Goal: Transaction & Acquisition: Purchase product/service

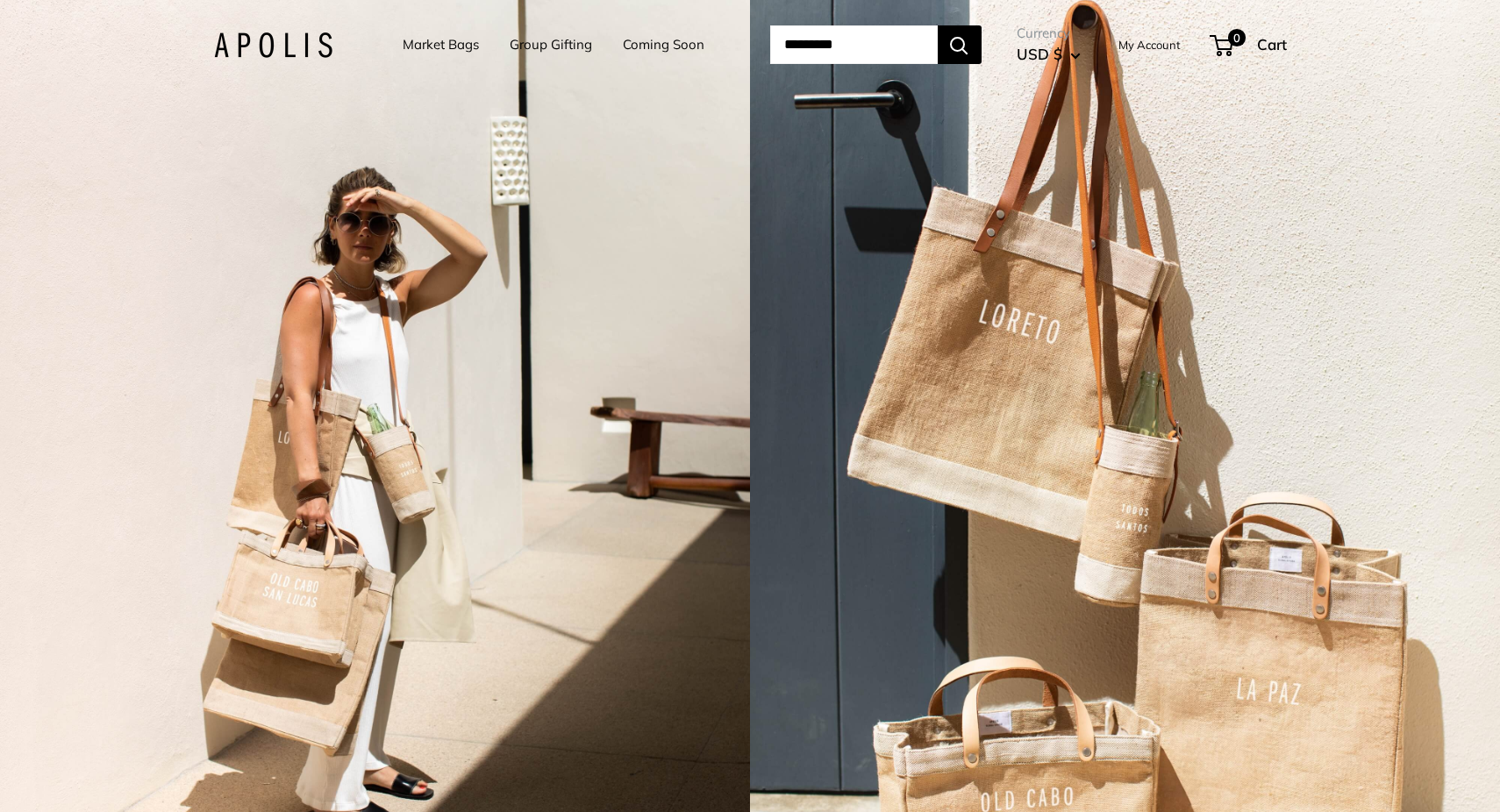
click at [447, 41] on link "Market Bags" at bounding box center [440, 45] width 76 height 25
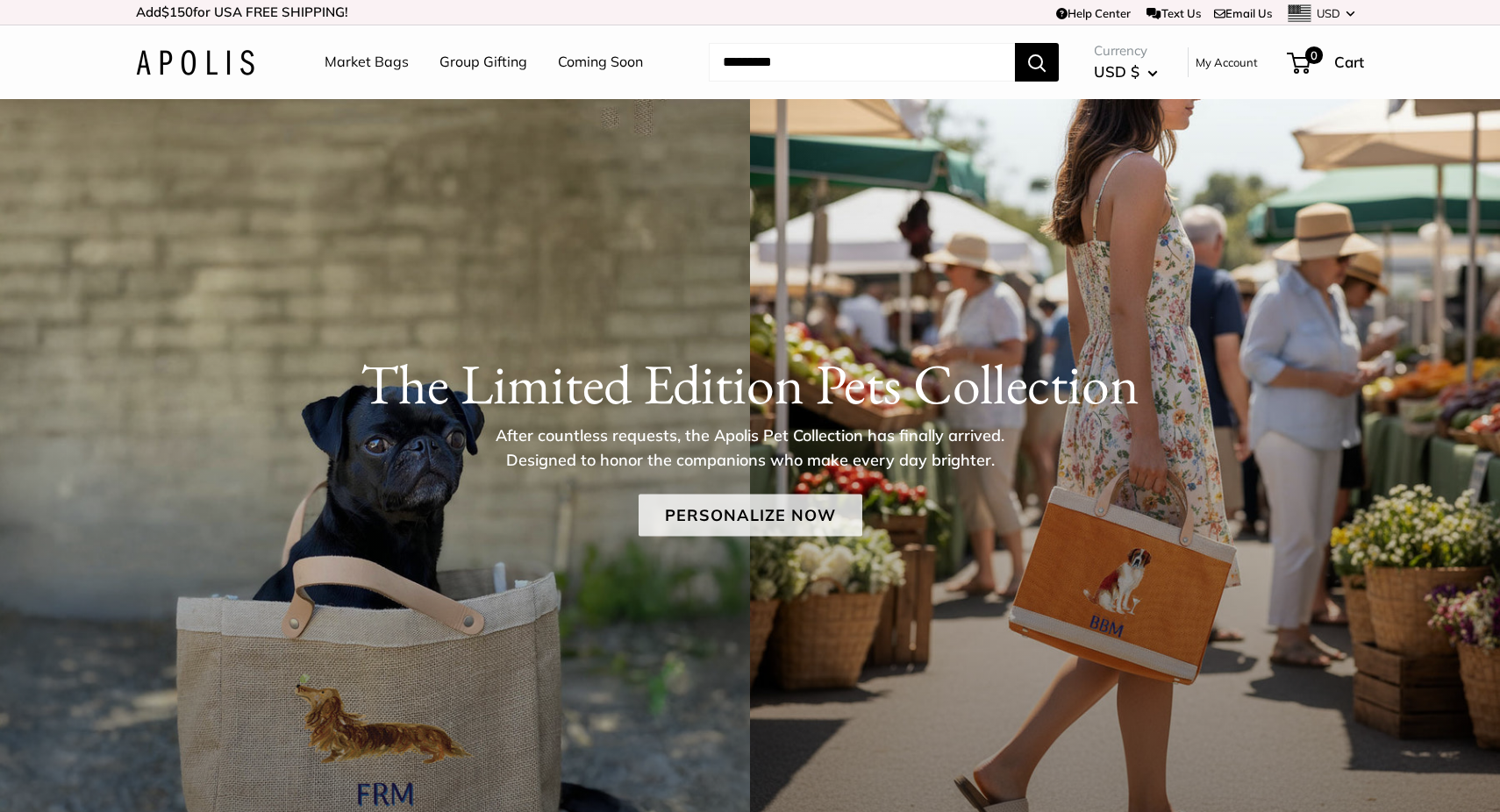
click at [793, 515] on link "Personalize Now" at bounding box center [750, 514] width 224 height 42
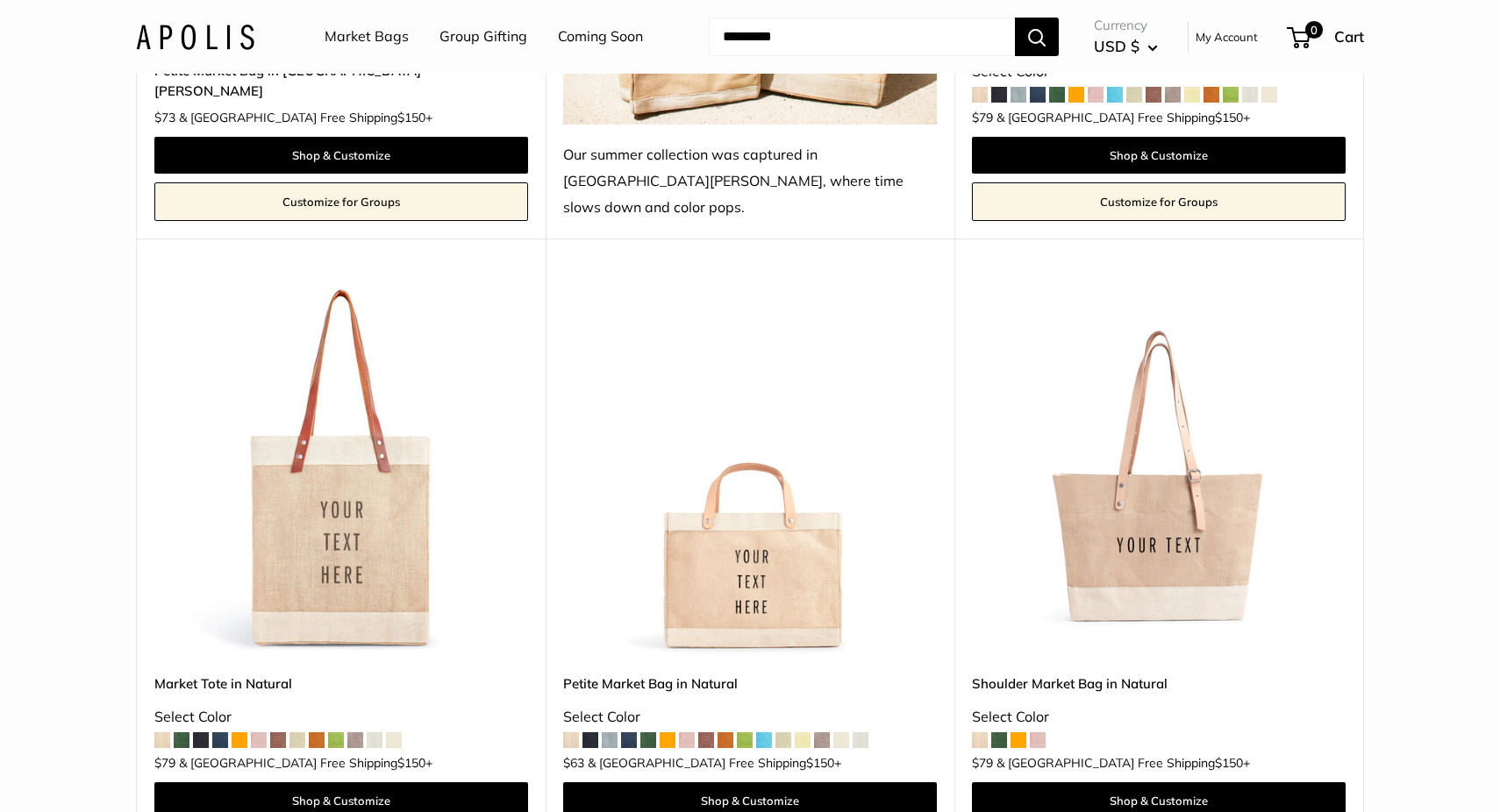
scroll to position [3768, 0]
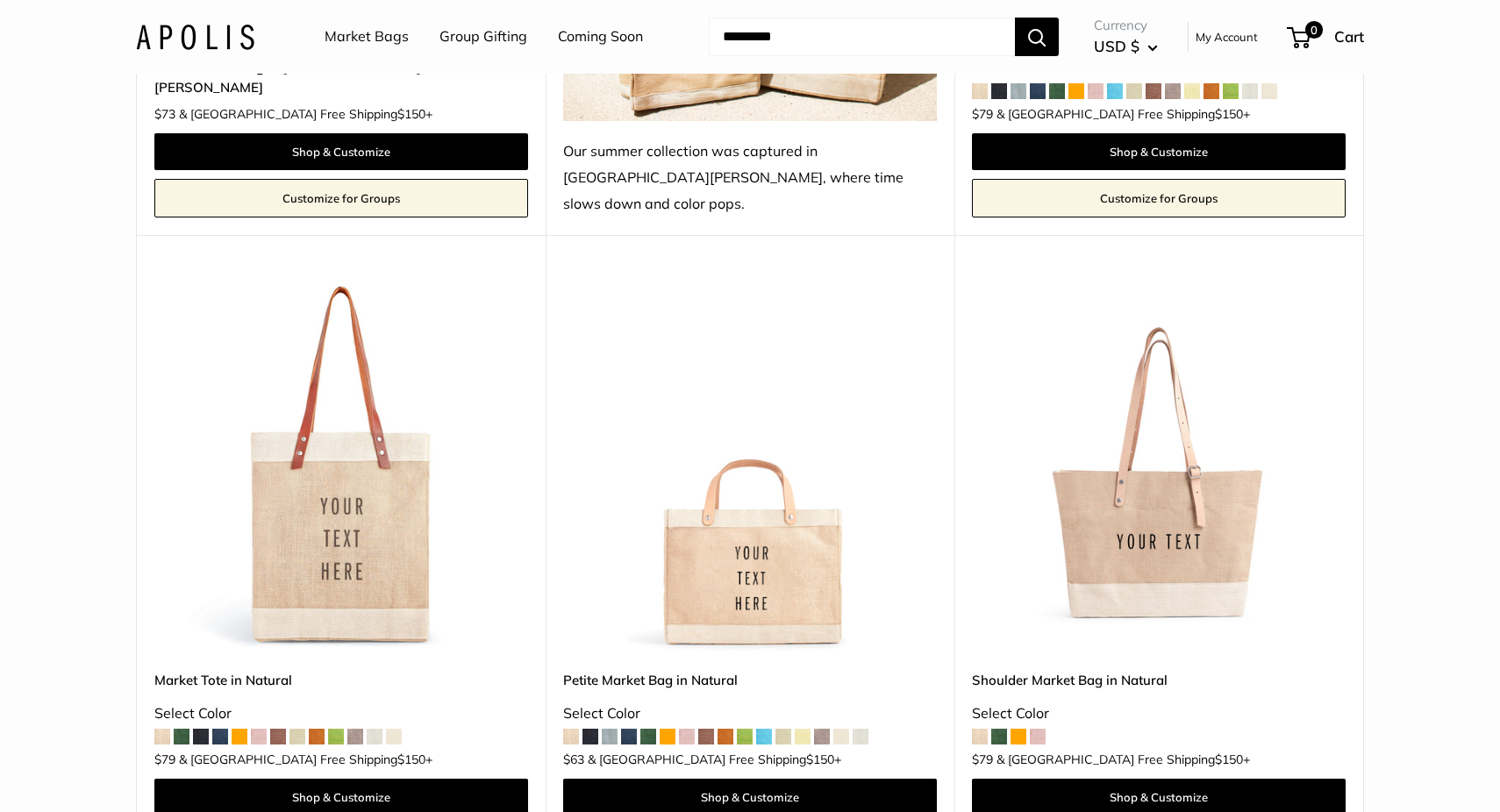
click at [653, 728] on span at bounding box center [648, 736] width 15 height 15
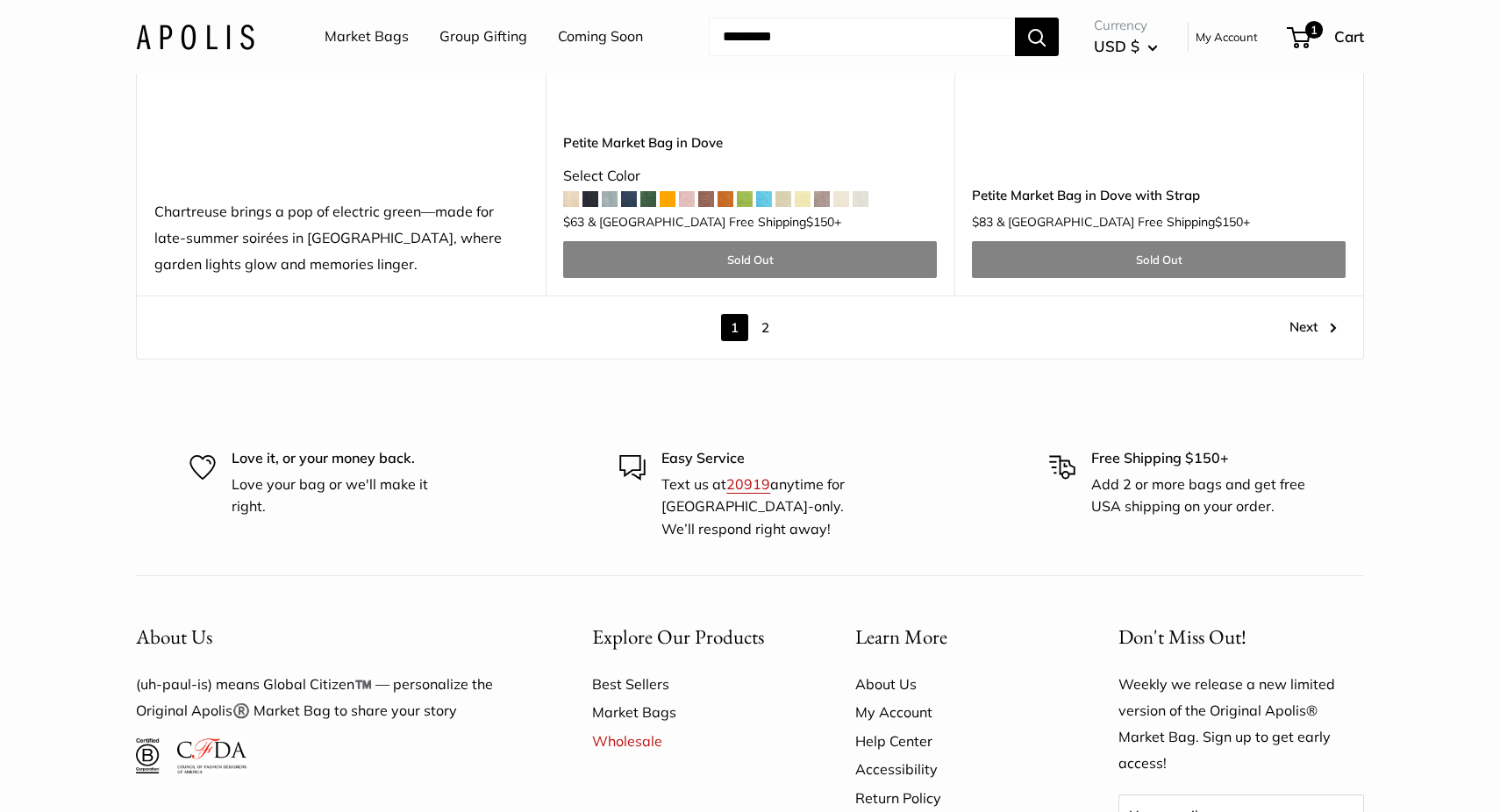
scroll to position [9781, 0]
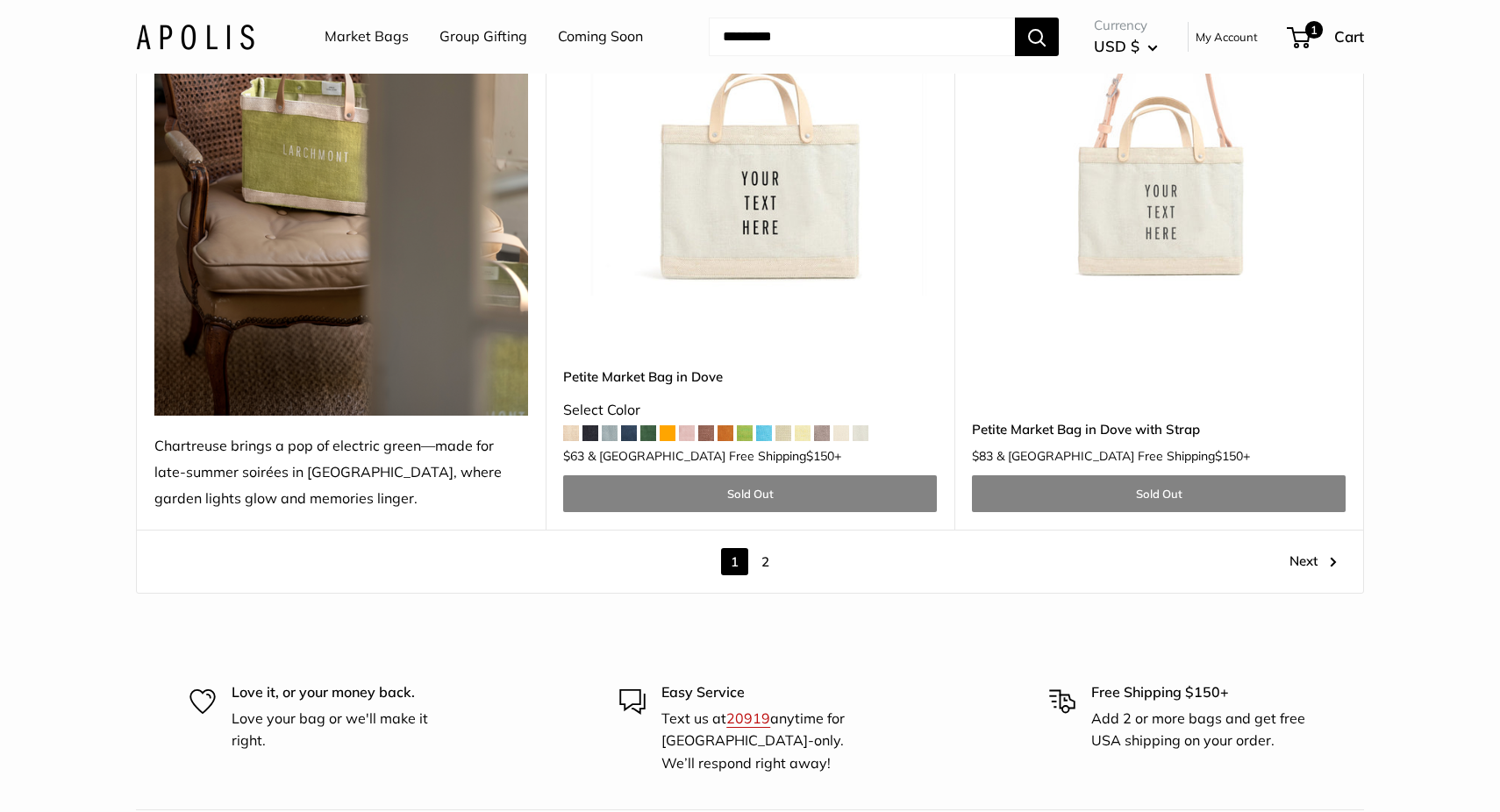
click at [773, 548] on link "2" at bounding box center [765, 561] width 27 height 27
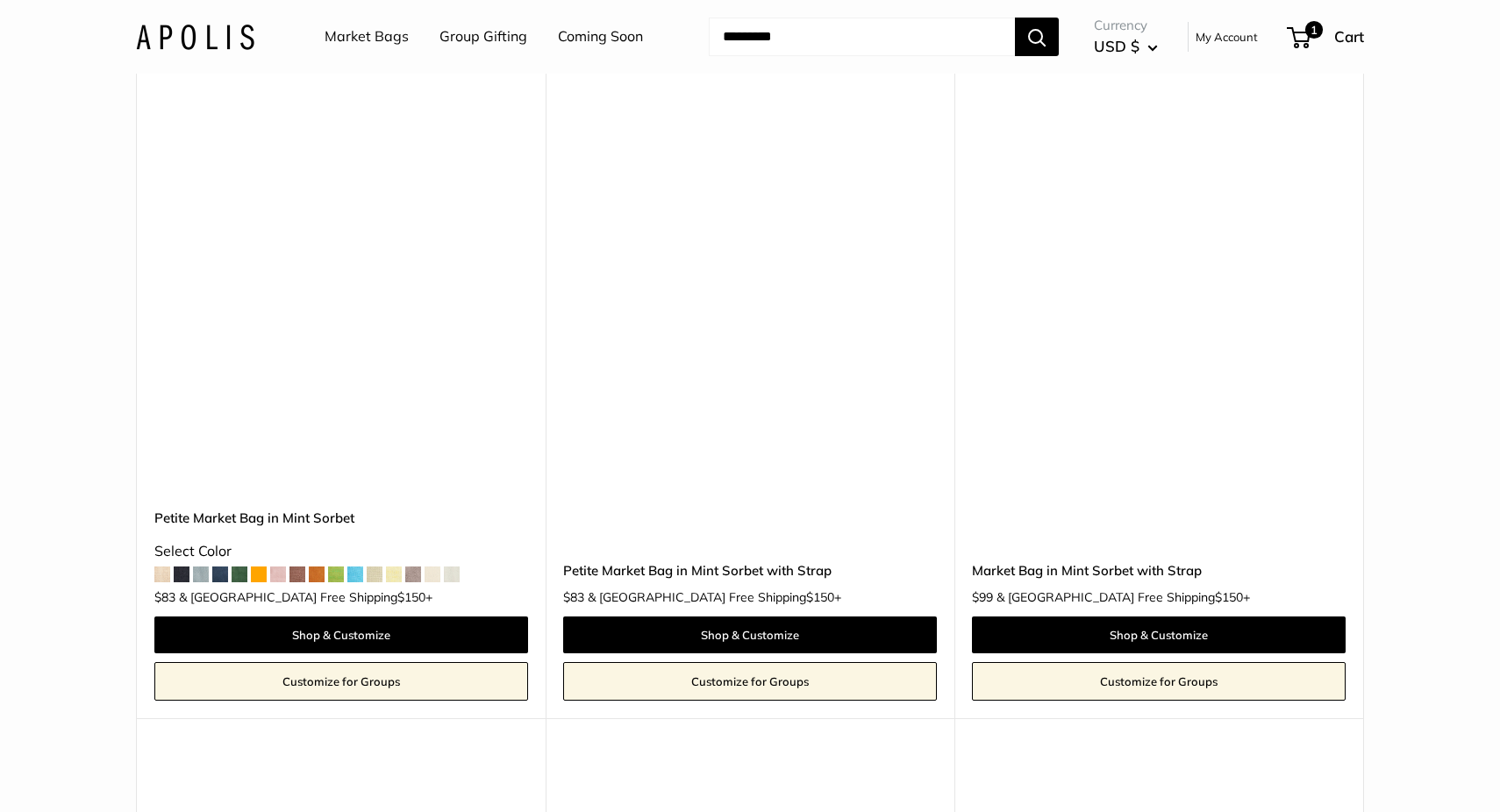
scroll to position [9258, 0]
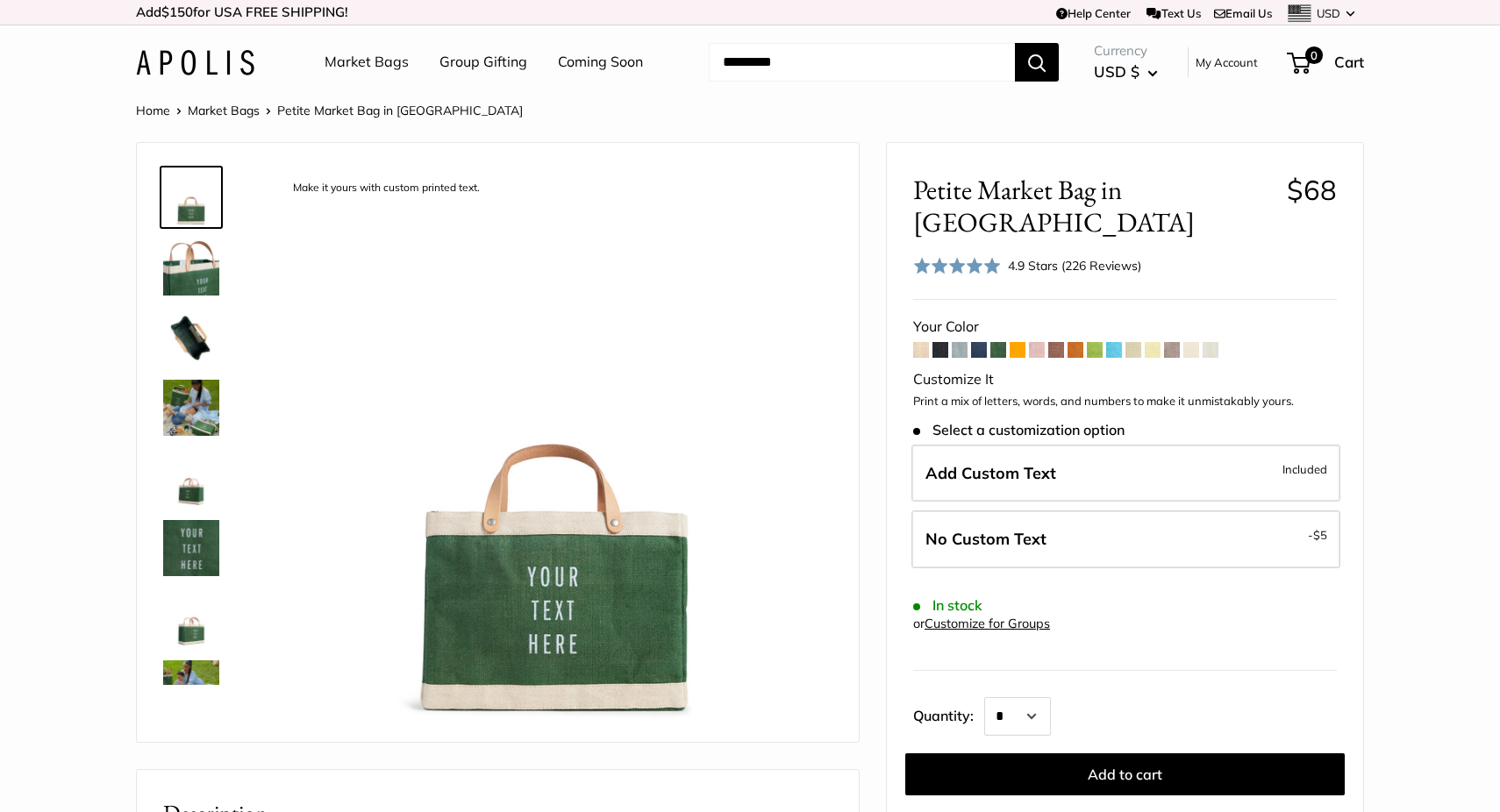
click at [201, 420] on img at bounding box center [191, 407] width 56 height 56
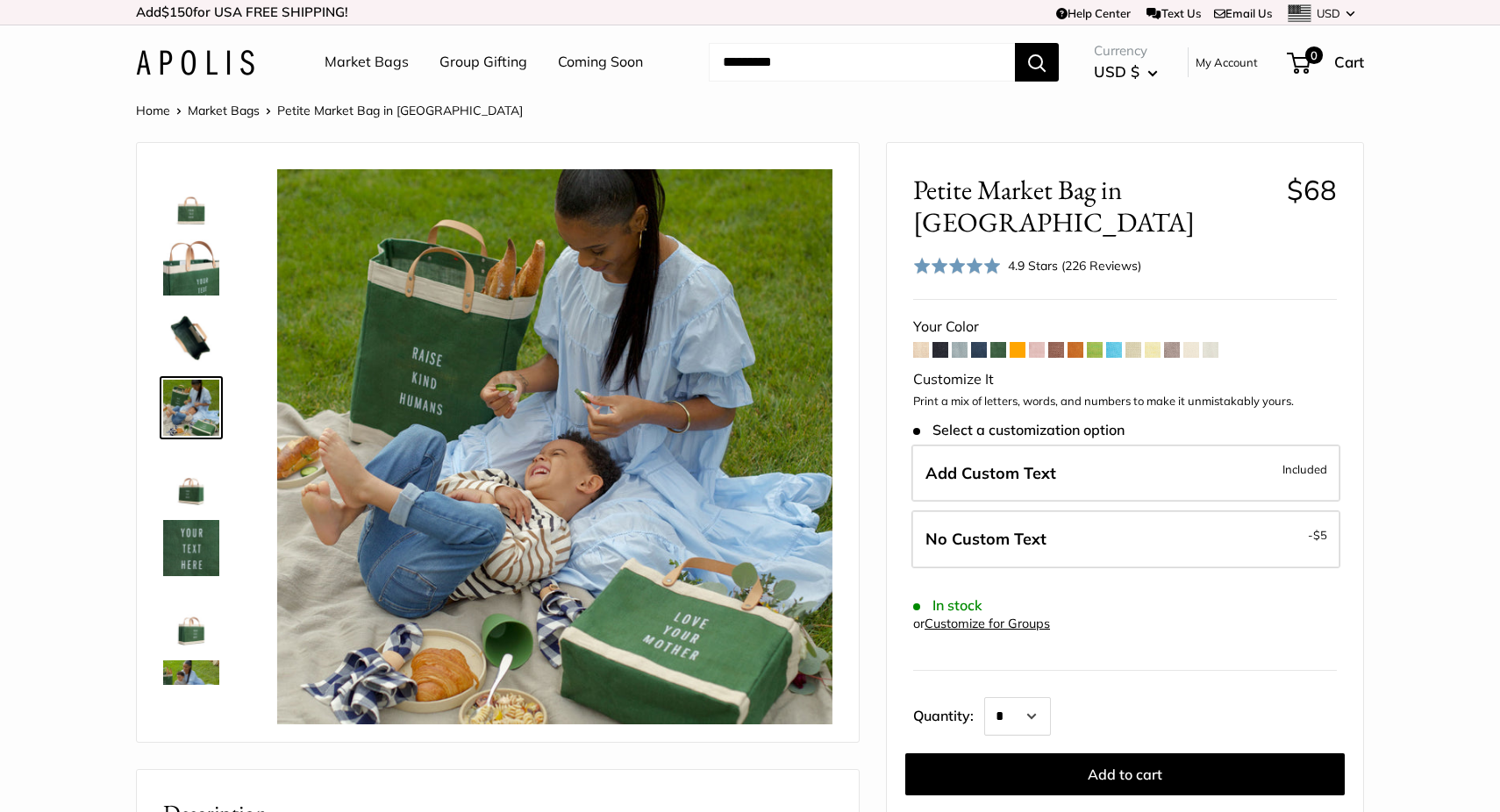
click at [196, 560] on img at bounding box center [191, 548] width 56 height 56
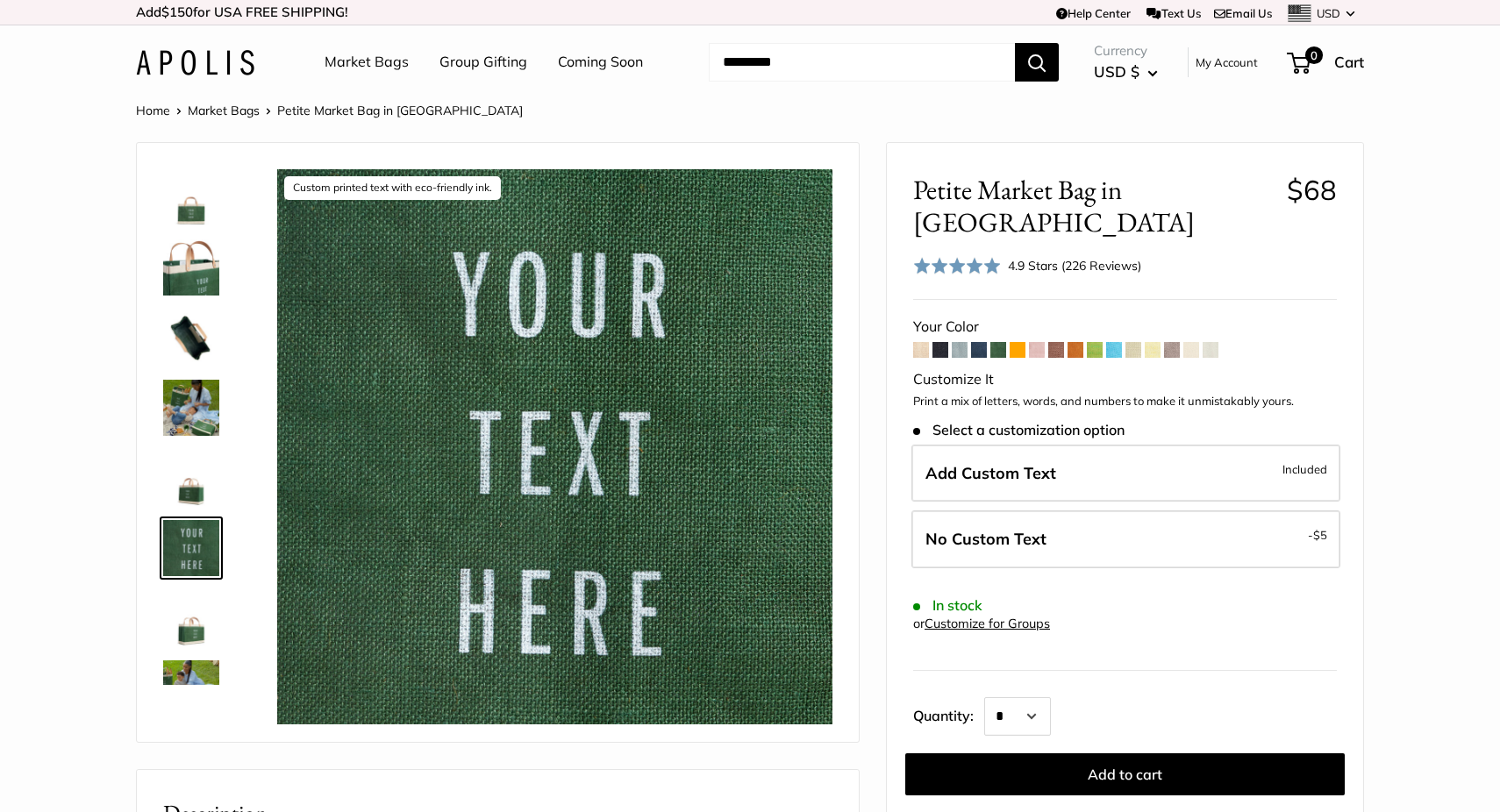
click at [201, 206] on img at bounding box center [191, 197] width 56 height 56
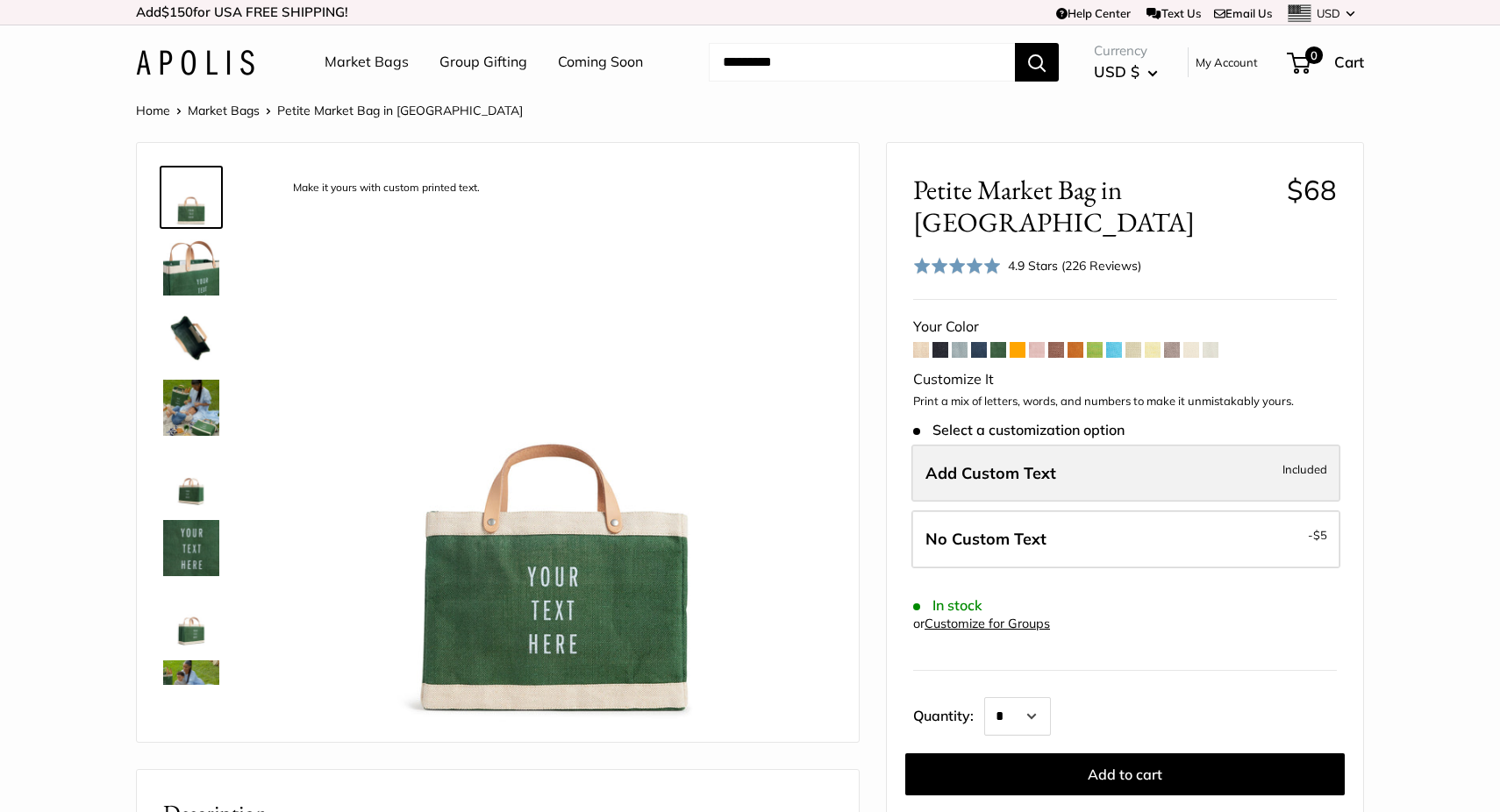
click at [975, 463] on span "Add Custom Text" at bounding box center [990, 473] width 131 height 20
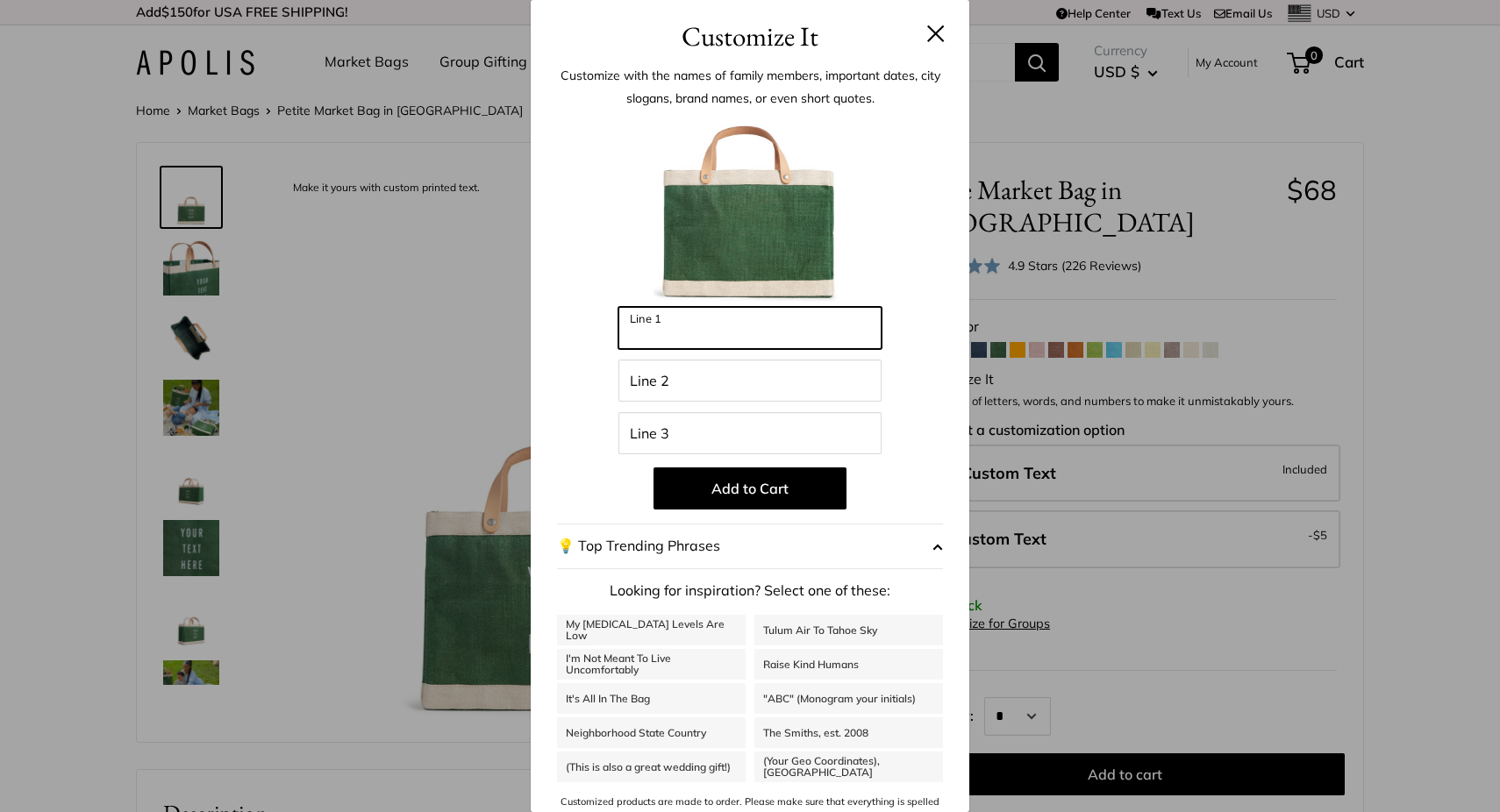
click at [745, 326] on input "Line 1" at bounding box center [750, 328] width 263 height 42
drag, startPoint x: 708, startPoint y: 344, endPoint x: 602, endPoint y: 343, distance: 106.0
click at [602, 343] on div "Enter 36 letters ****** Line 1 Line 2 Line 3 Add to Cart 💡 Top Trending Phrases…" at bounding box center [749, 471] width 386 height 714
type input "*"
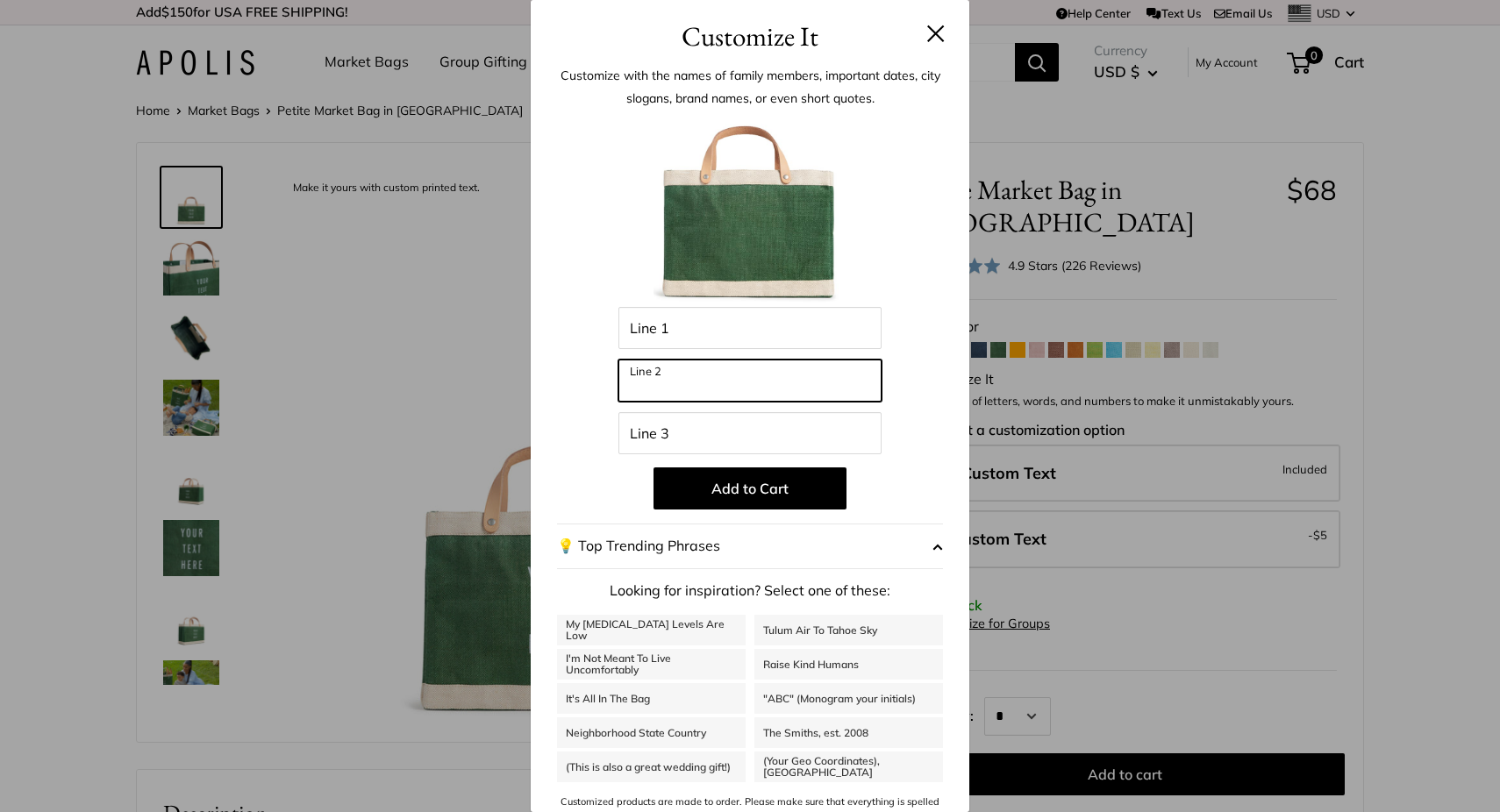
drag, startPoint x: 703, startPoint y: 379, endPoint x: 562, endPoint y: 372, distance: 141.2
click at [562, 374] on div "Enter 36 letters Line 1 Line 2 Line 3 Add to Cart 💡 Top Trending Phrases Lookin…" at bounding box center [749, 471] width 386 height 714
drag, startPoint x: 717, startPoint y: 390, endPoint x: 575, endPoint y: 389, distance: 142.0
click at [575, 389] on div "Enter 36 letters Line 1 ****** Line 2 Line 3 Add to Cart 💡 Top Trending Phrases…" at bounding box center [749, 471] width 386 height 714
type input "******"
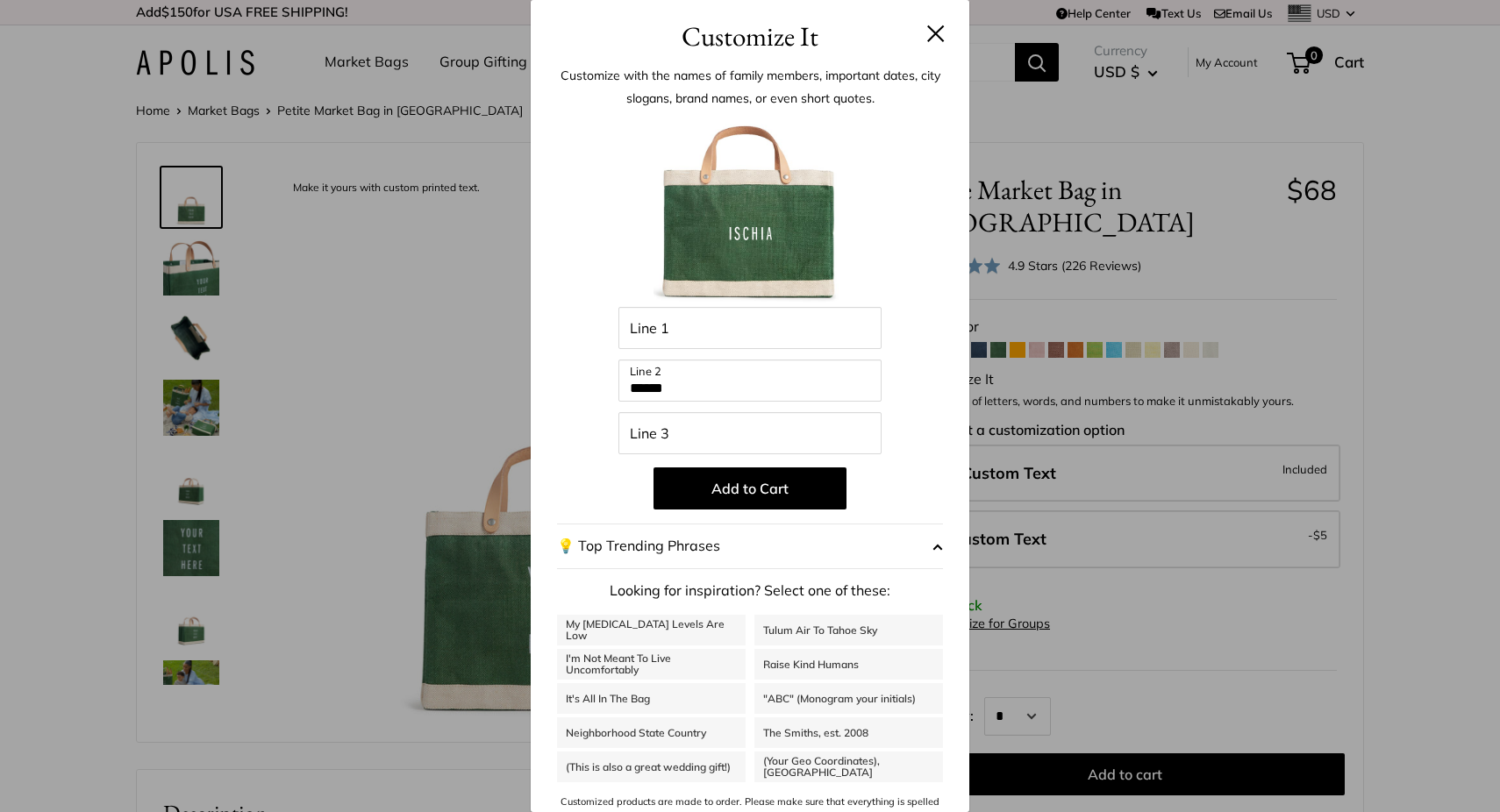
click at [938, 37] on button "Add Custom Text Included" at bounding box center [936, 34] width 17 height 17
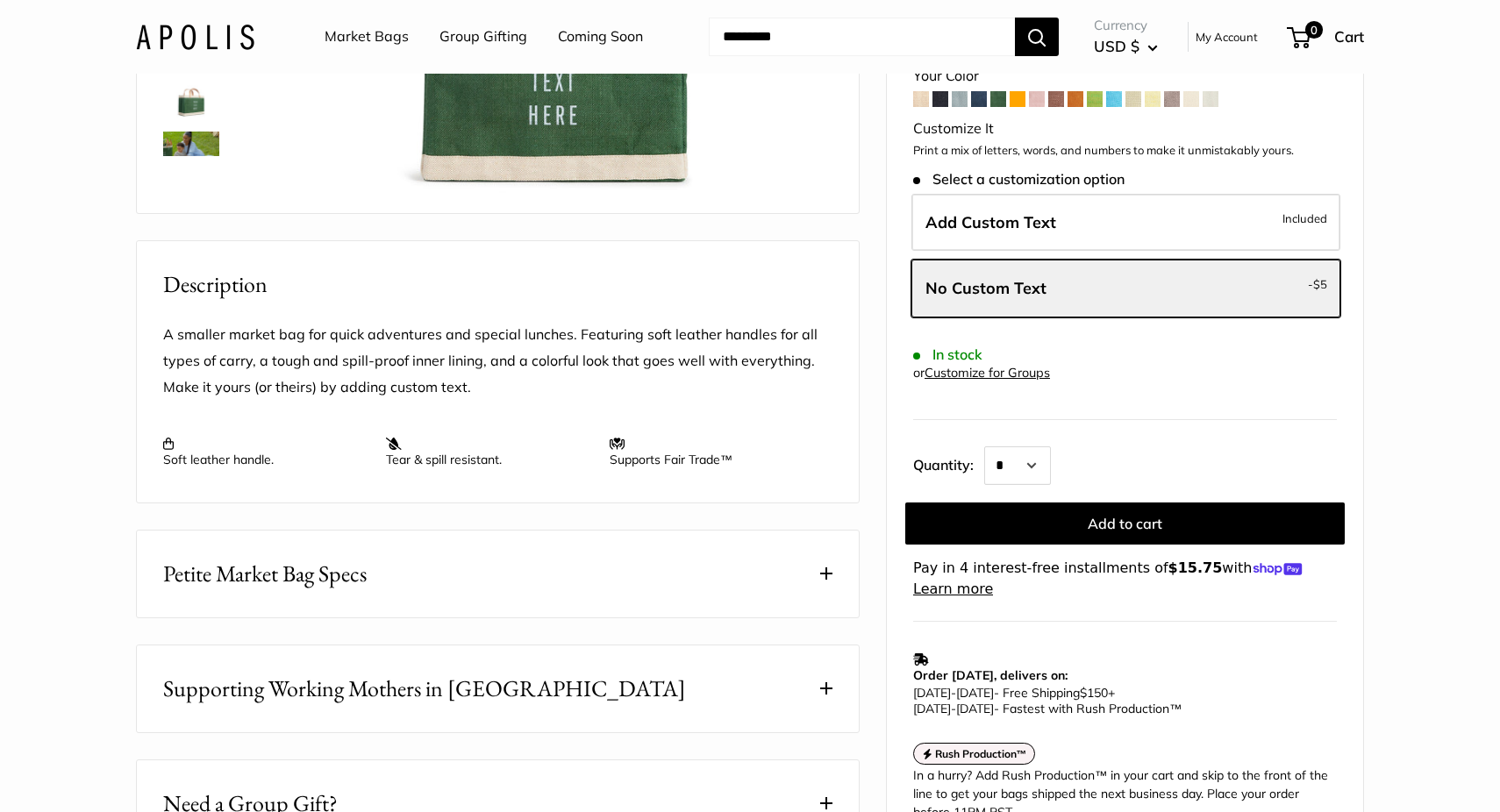
scroll to position [524, 0]
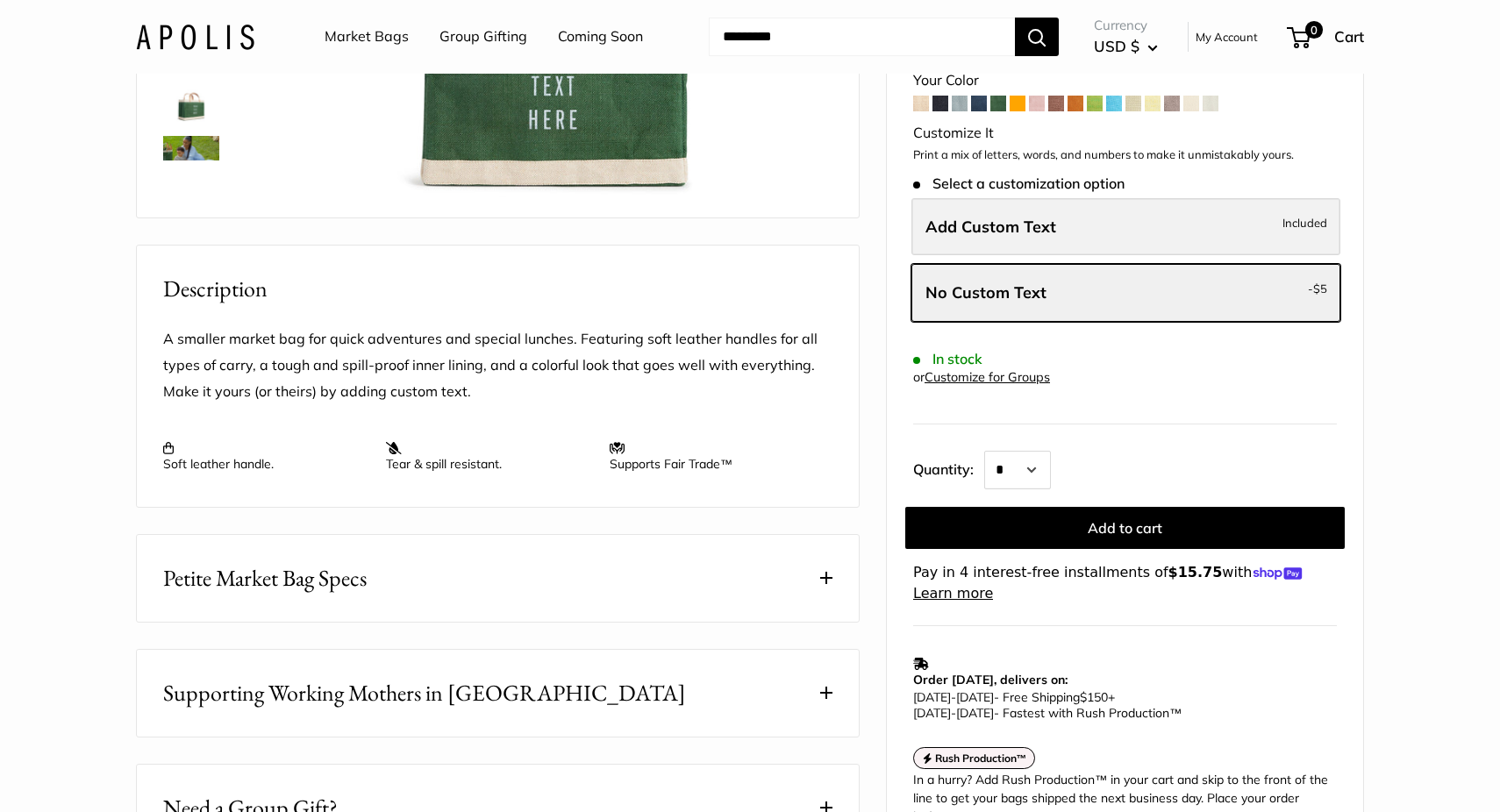
click at [1170, 199] on label "Add Custom Text Included" at bounding box center [1126, 227] width 429 height 58
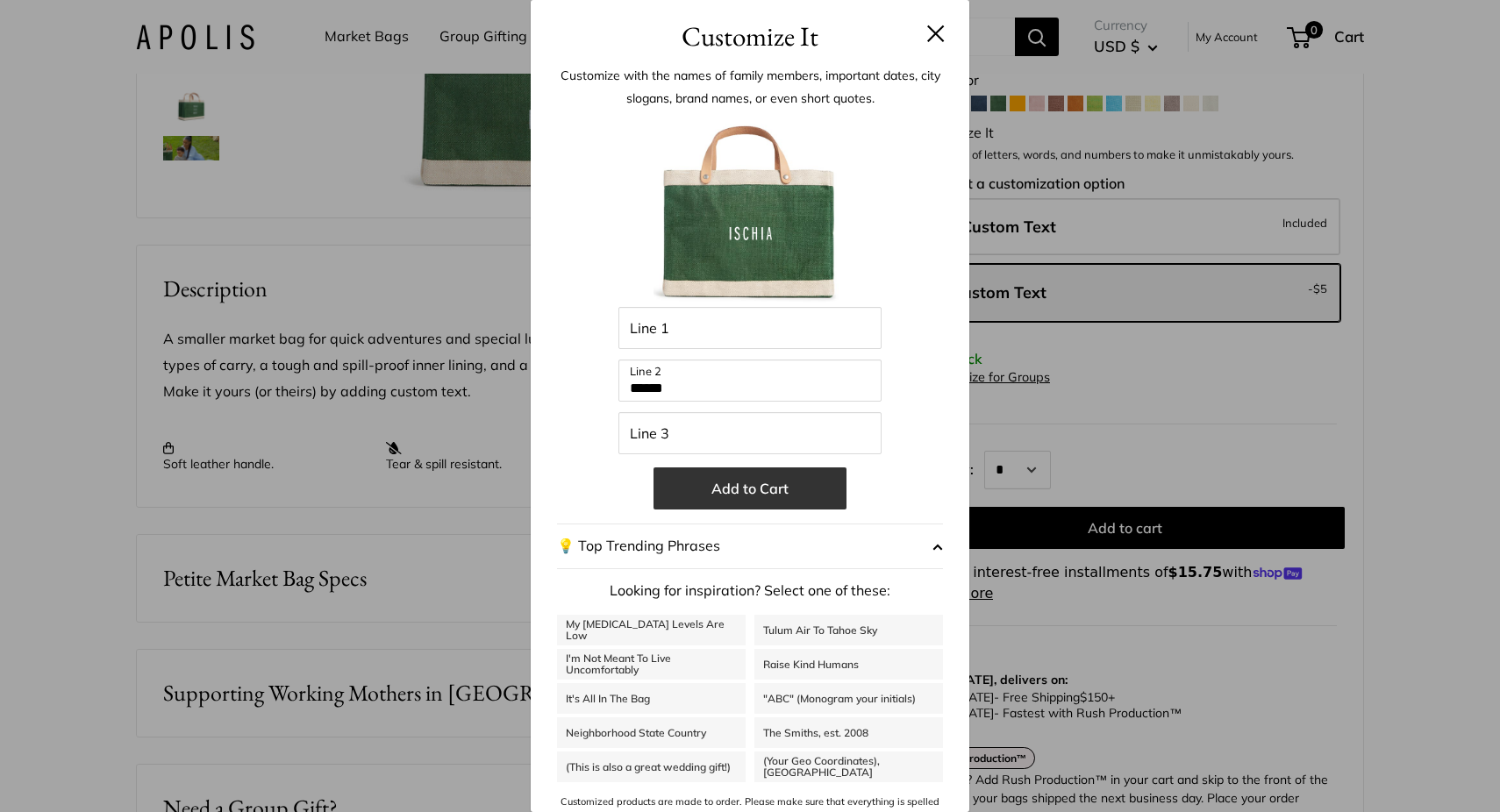
click at [741, 495] on button "Add to Cart" at bounding box center [749, 488] width 193 height 42
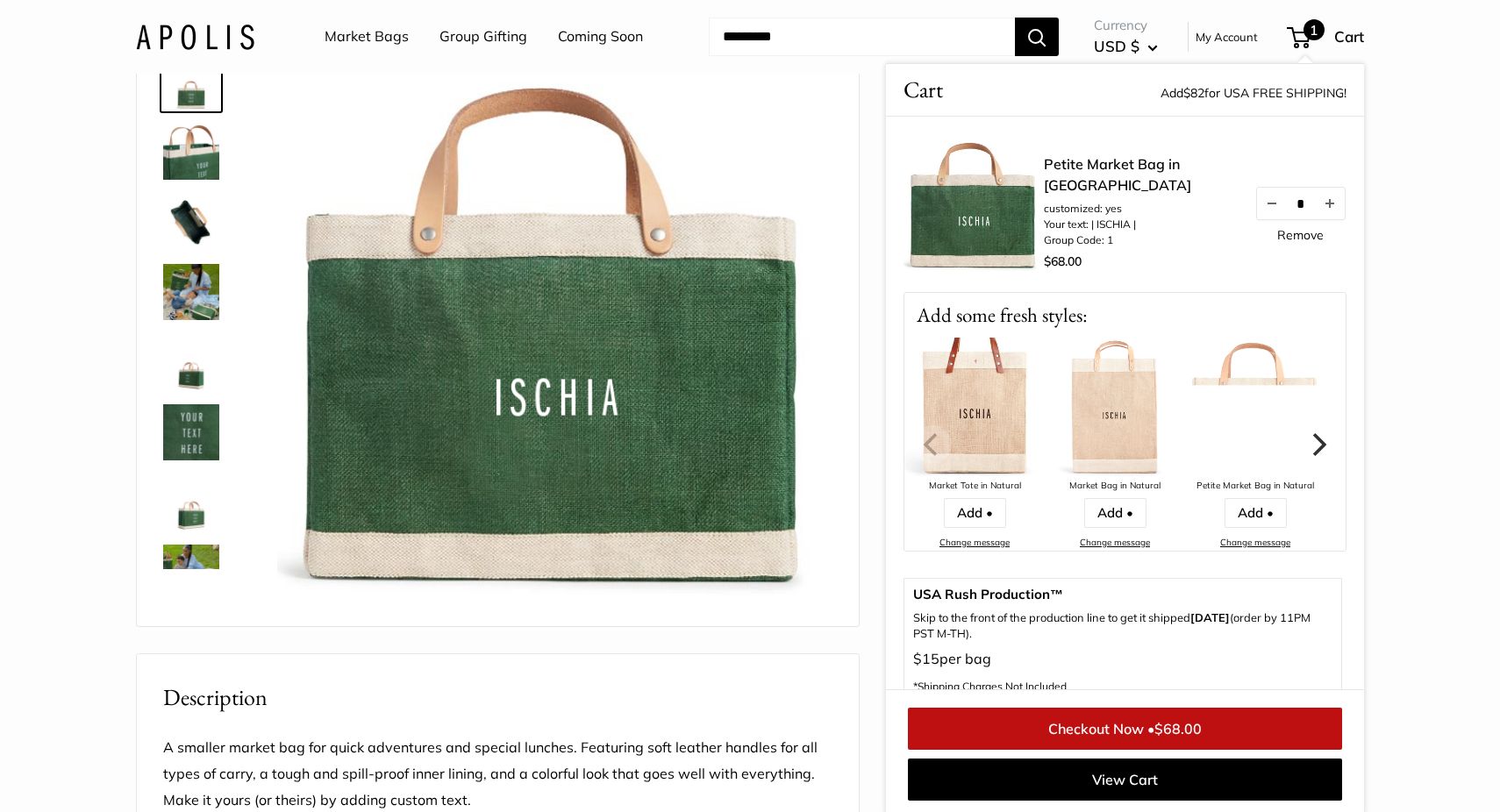
scroll to position [43, 0]
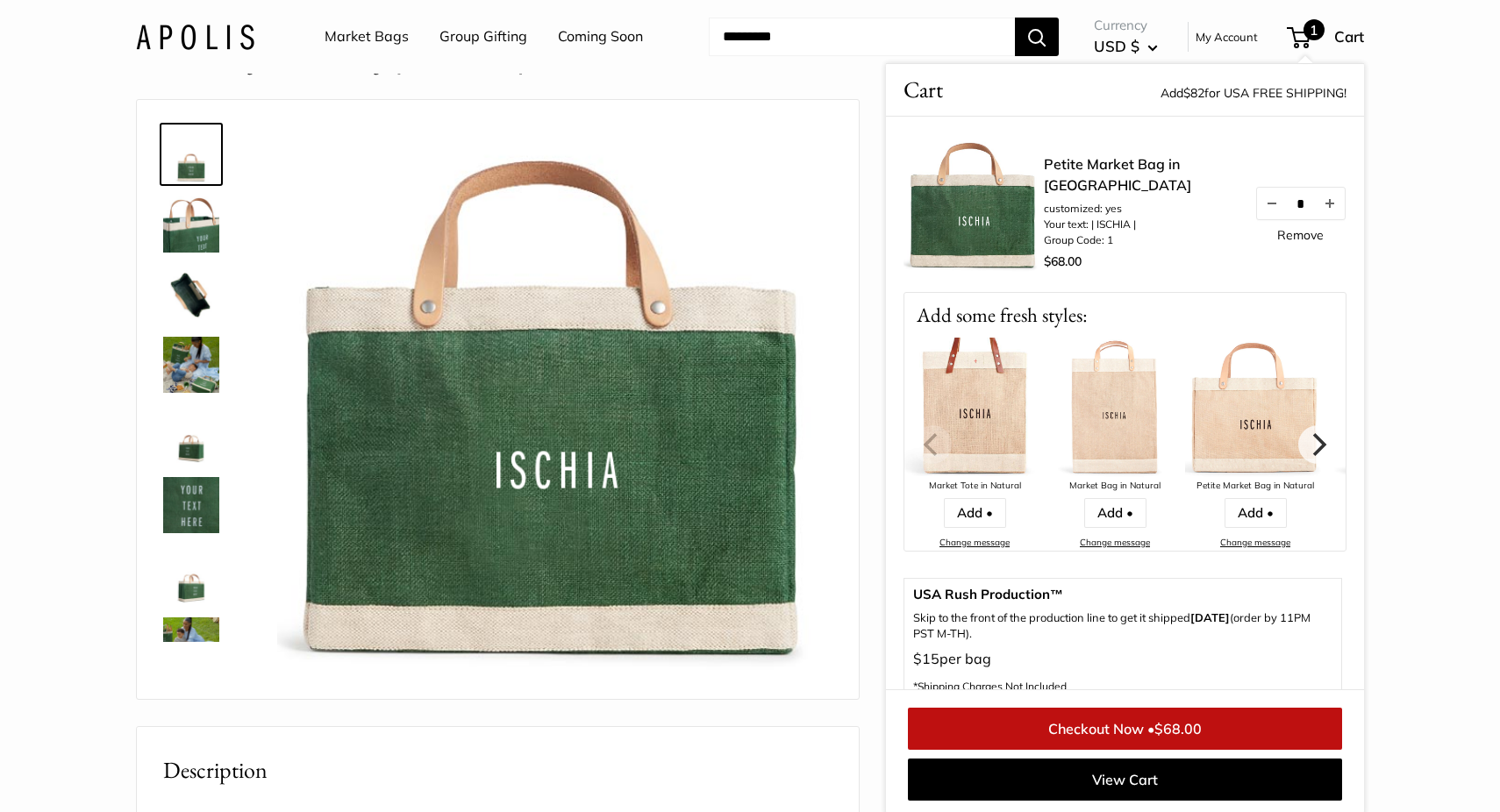
click at [1435, 173] on section "Home Market Bags Petite Market Bag in Field Green Take it anywhere with easy-gr…" at bounding box center [750, 809] width 1500 height 1508
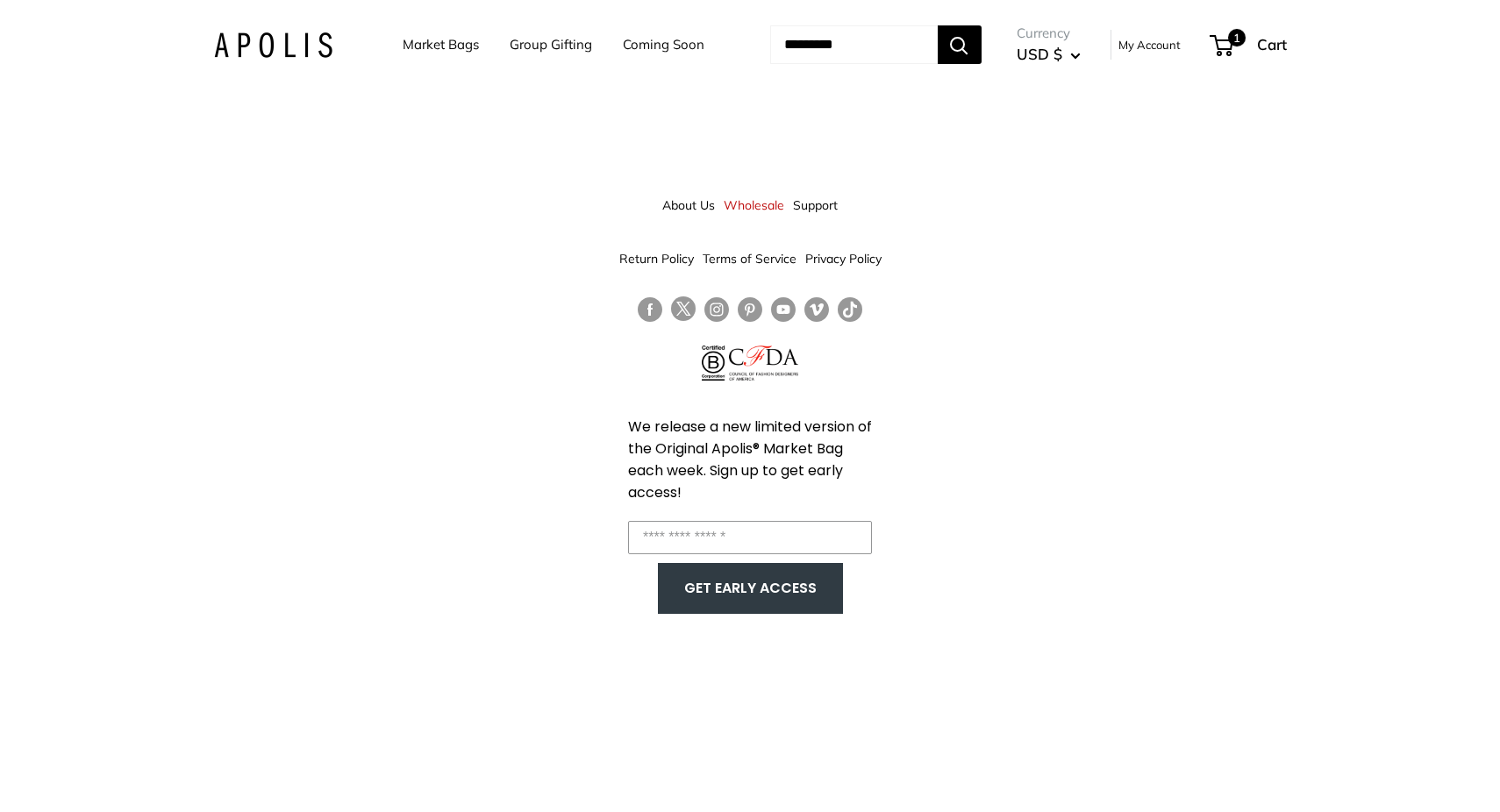
click at [434, 48] on link "Market Bags" at bounding box center [440, 45] width 76 height 25
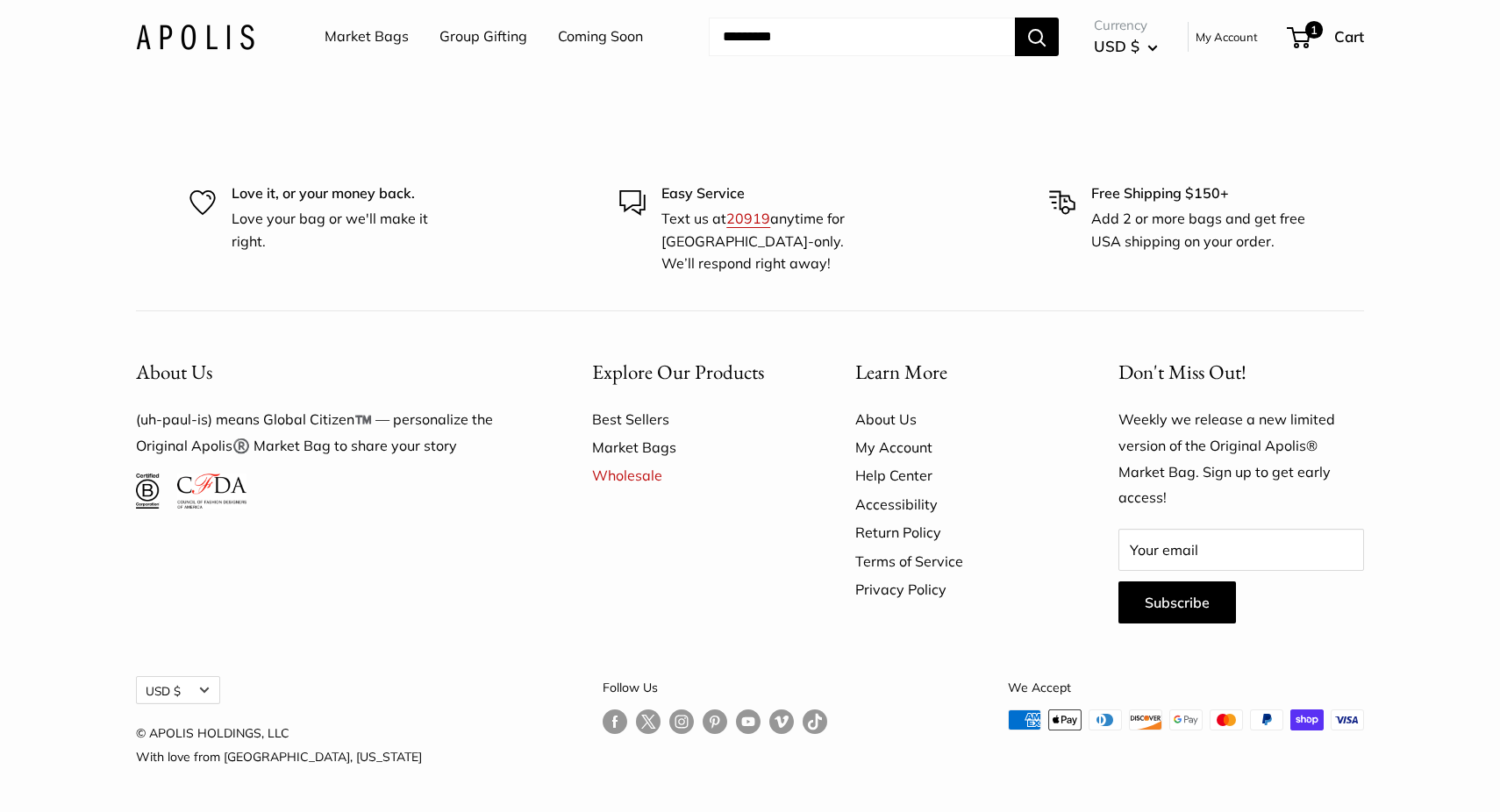
scroll to position [5073, 0]
click at [603, 417] on link "Best Sellers" at bounding box center [693, 418] width 202 height 28
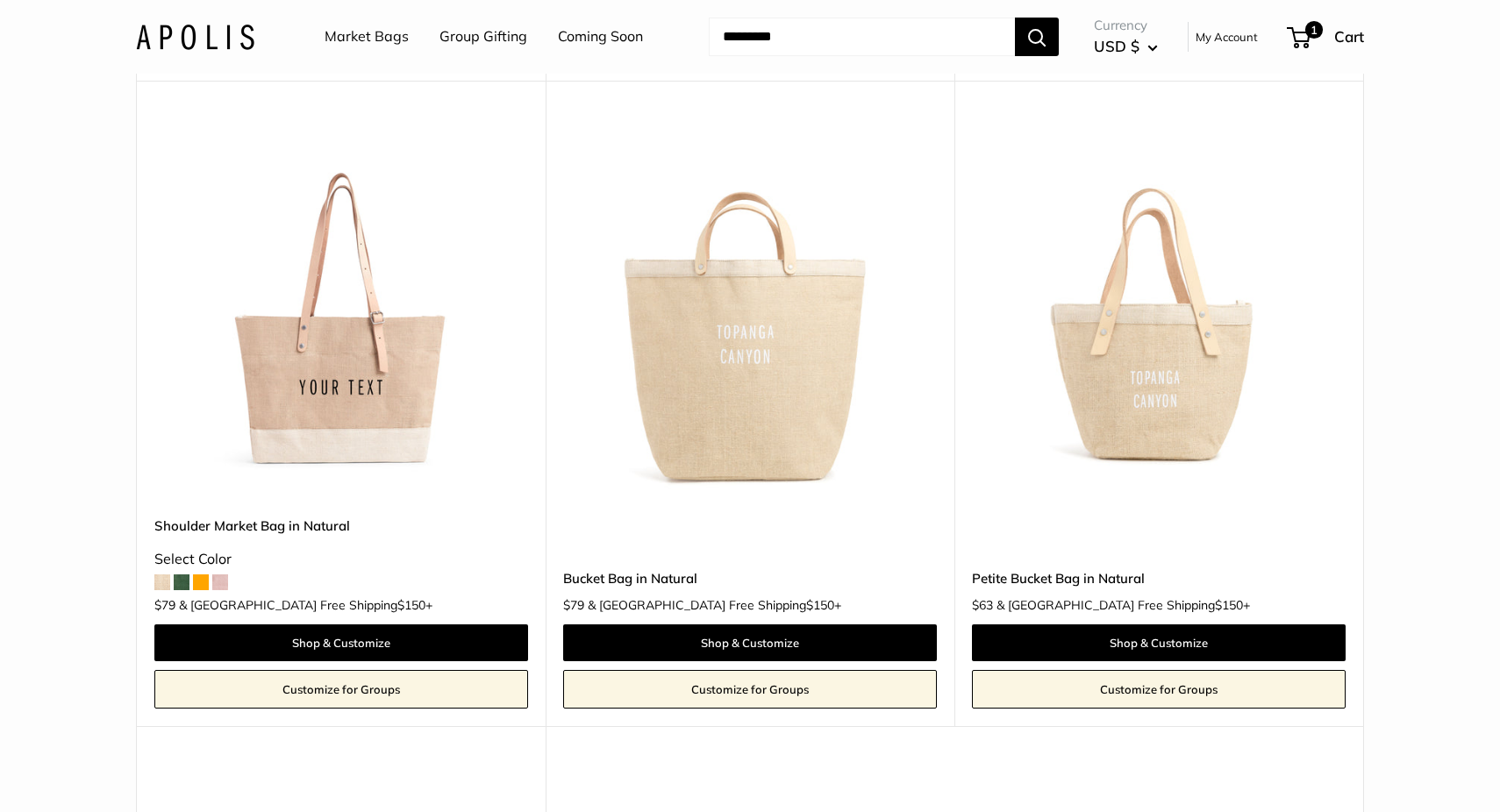
scroll to position [841, 0]
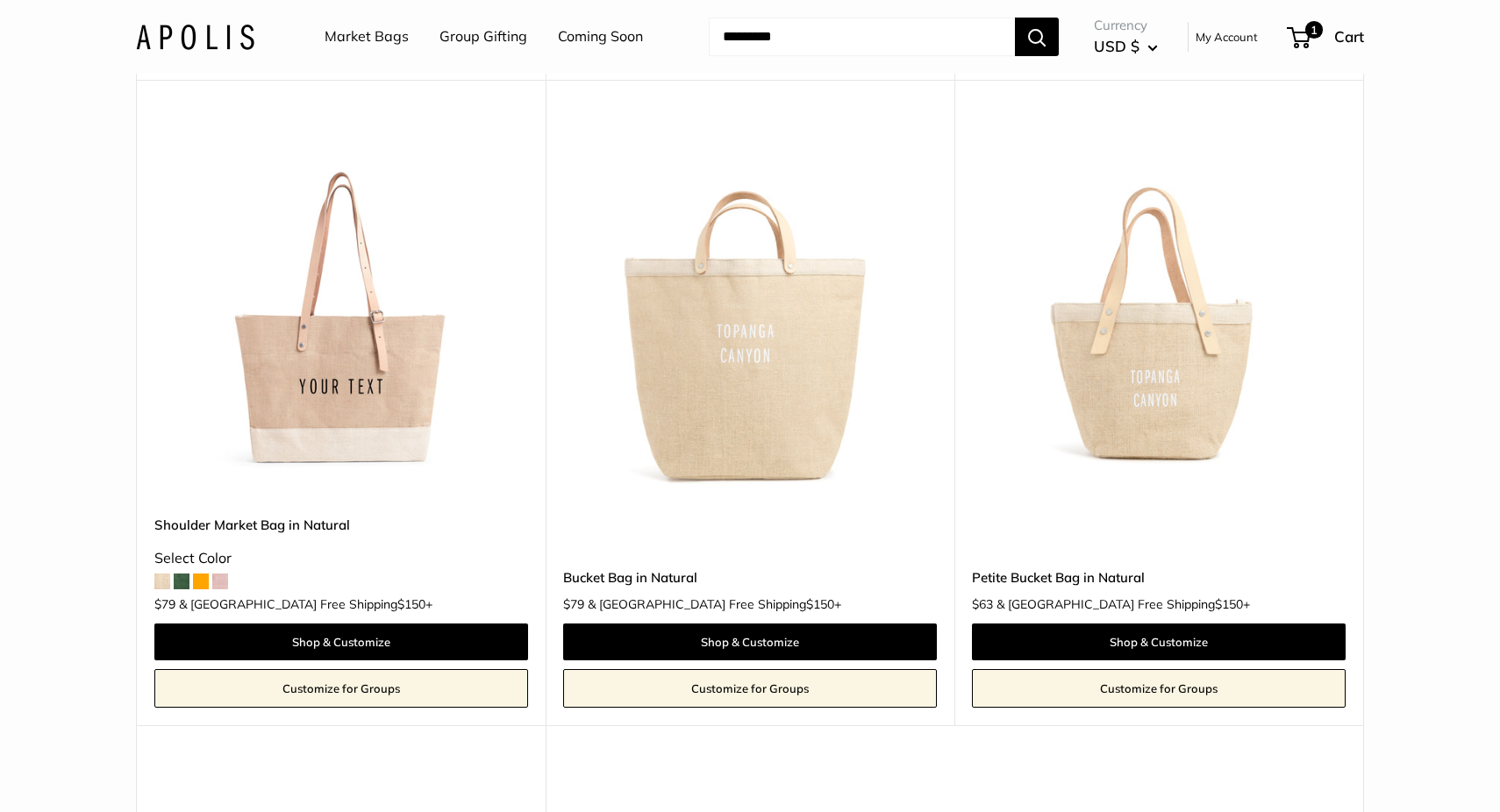
click at [180, 581] on span at bounding box center [182, 580] width 15 height 15
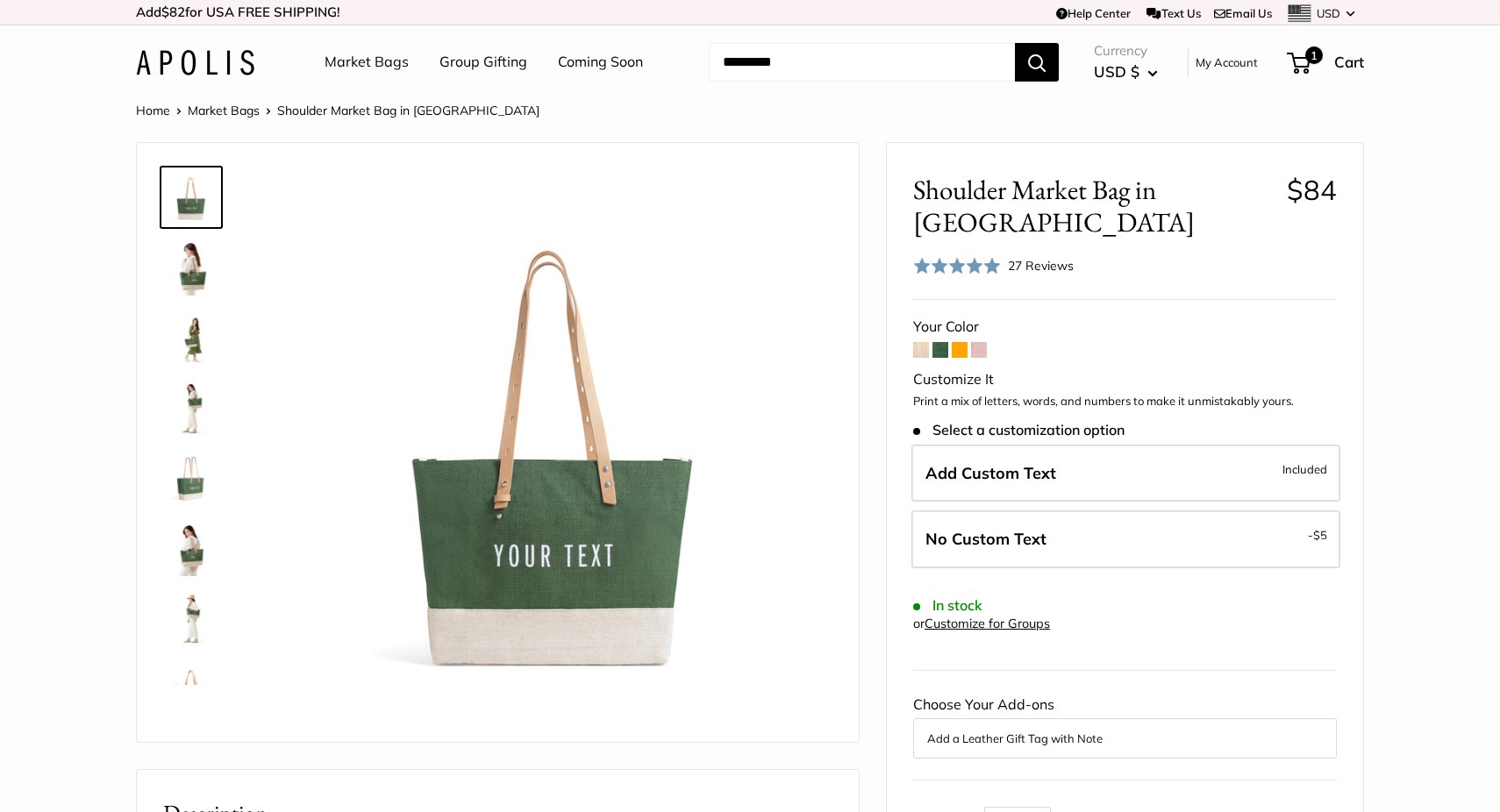
click at [982, 344] on span at bounding box center [979, 350] width 15 height 15
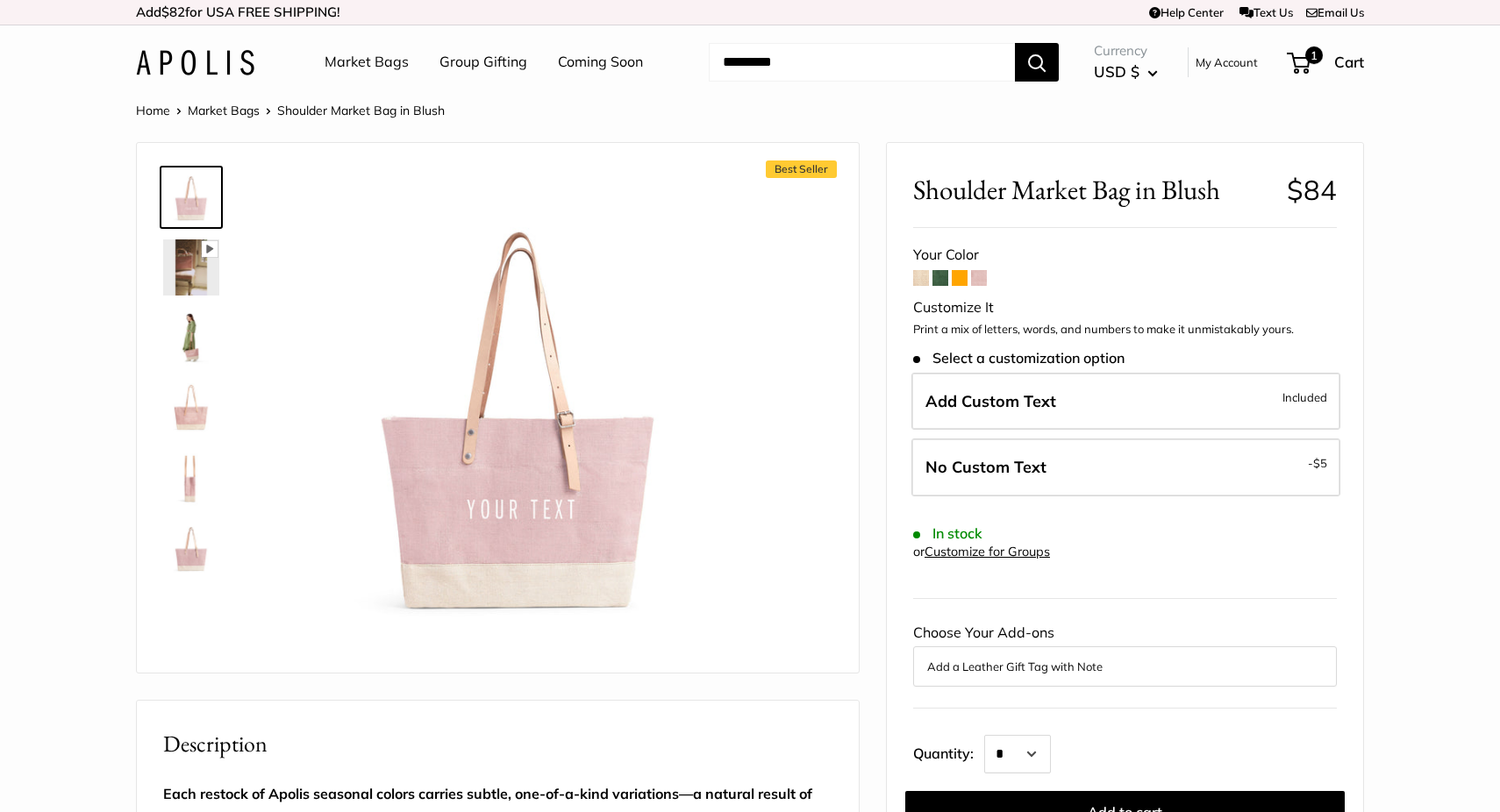
click at [925, 277] on span at bounding box center [920, 278] width 15 height 15
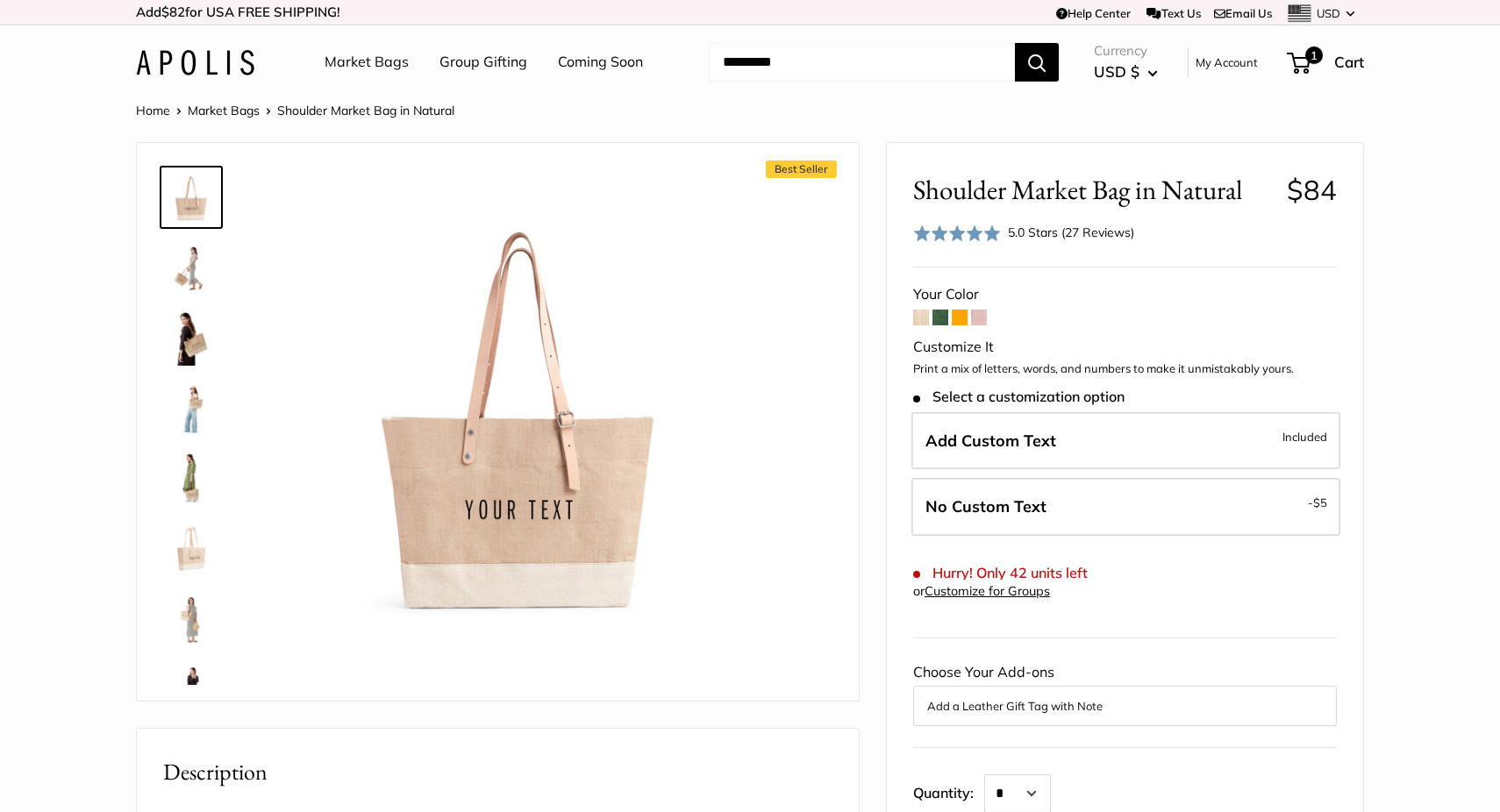
click at [817, 69] on input "Search..." at bounding box center [862, 62] width 306 height 38
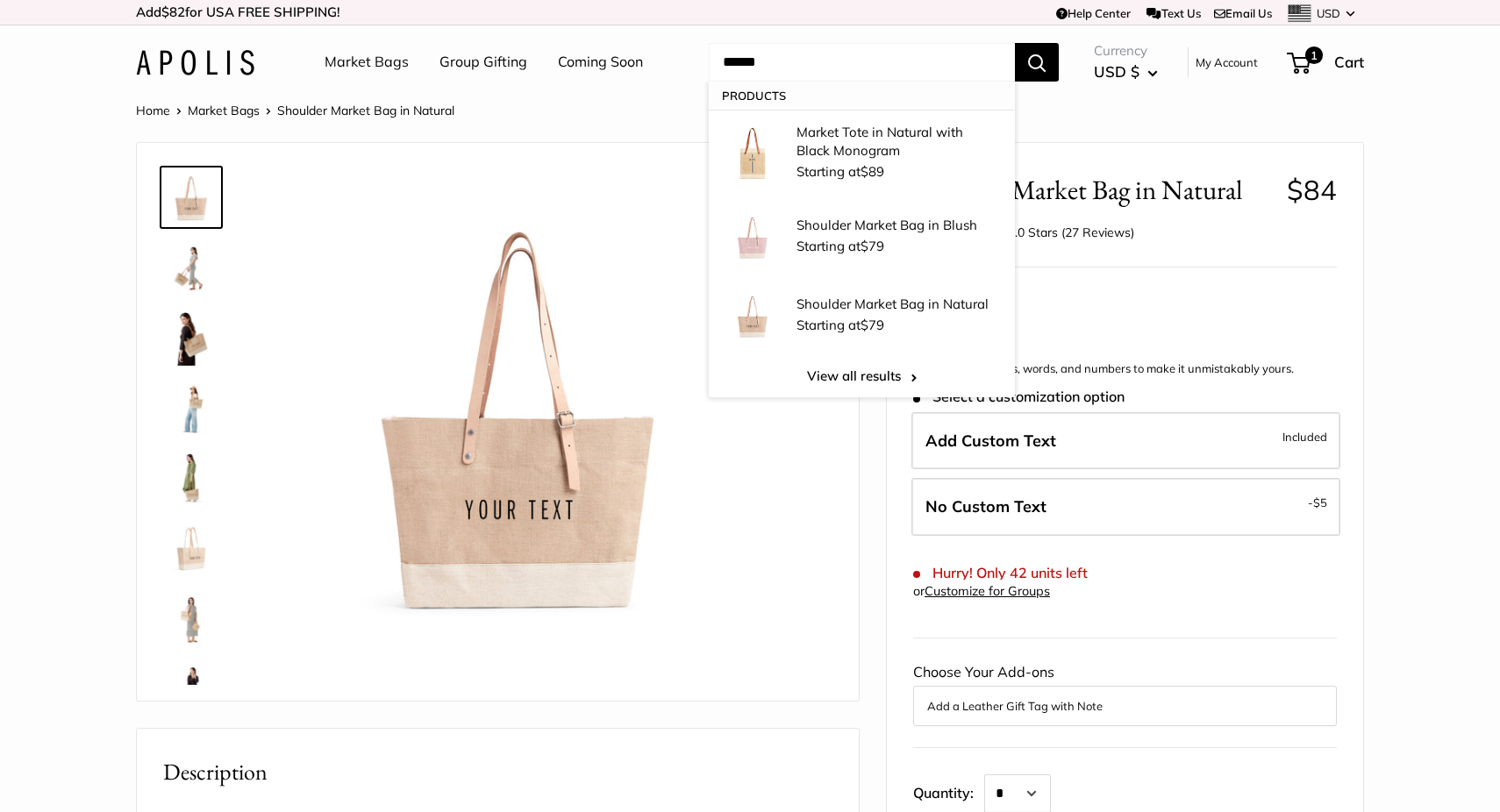
type input "******"
click at [1014, 43] on button "Search" at bounding box center [1037, 62] width 44 height 38
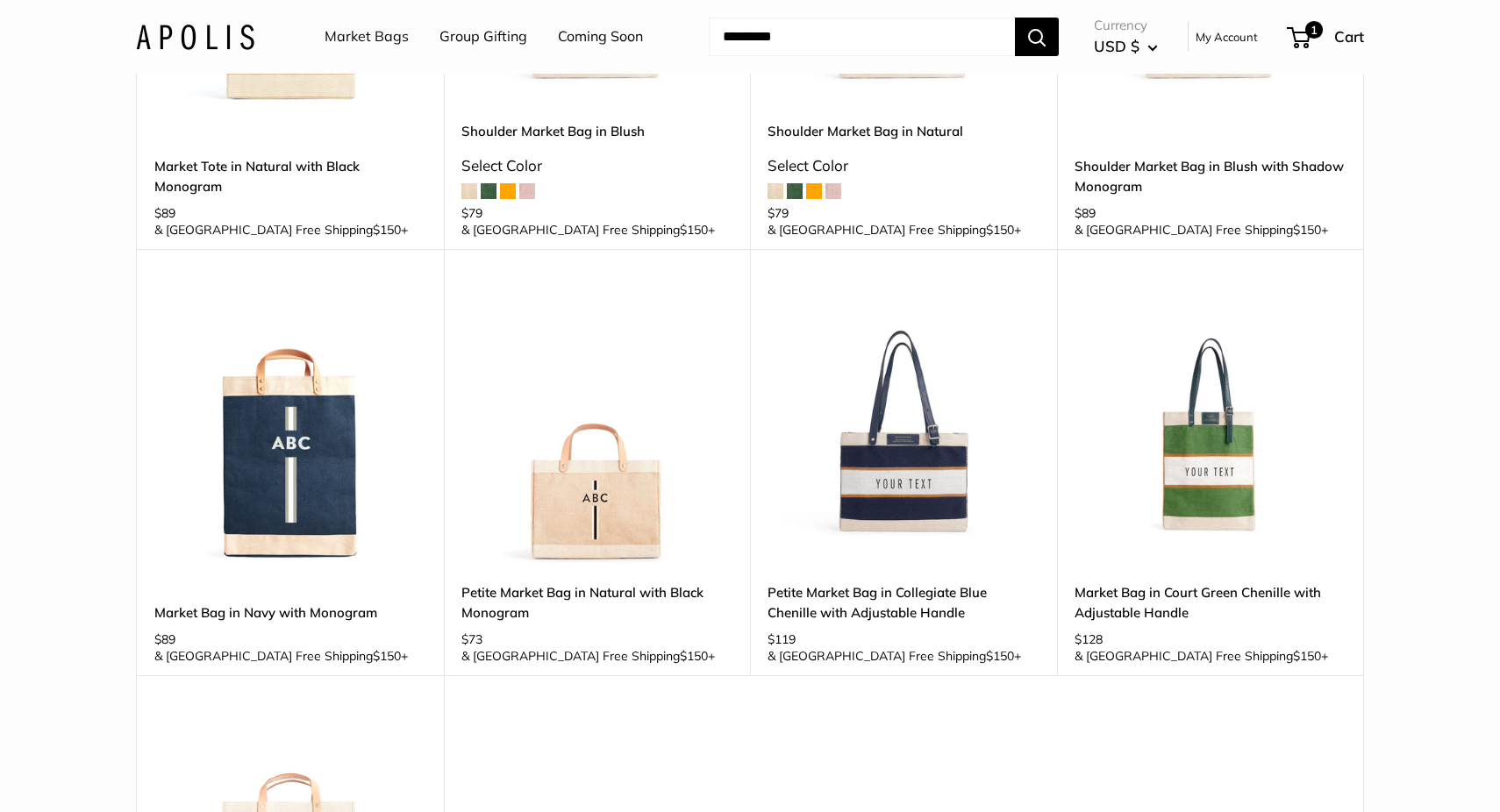
scroll to position [505, 0]
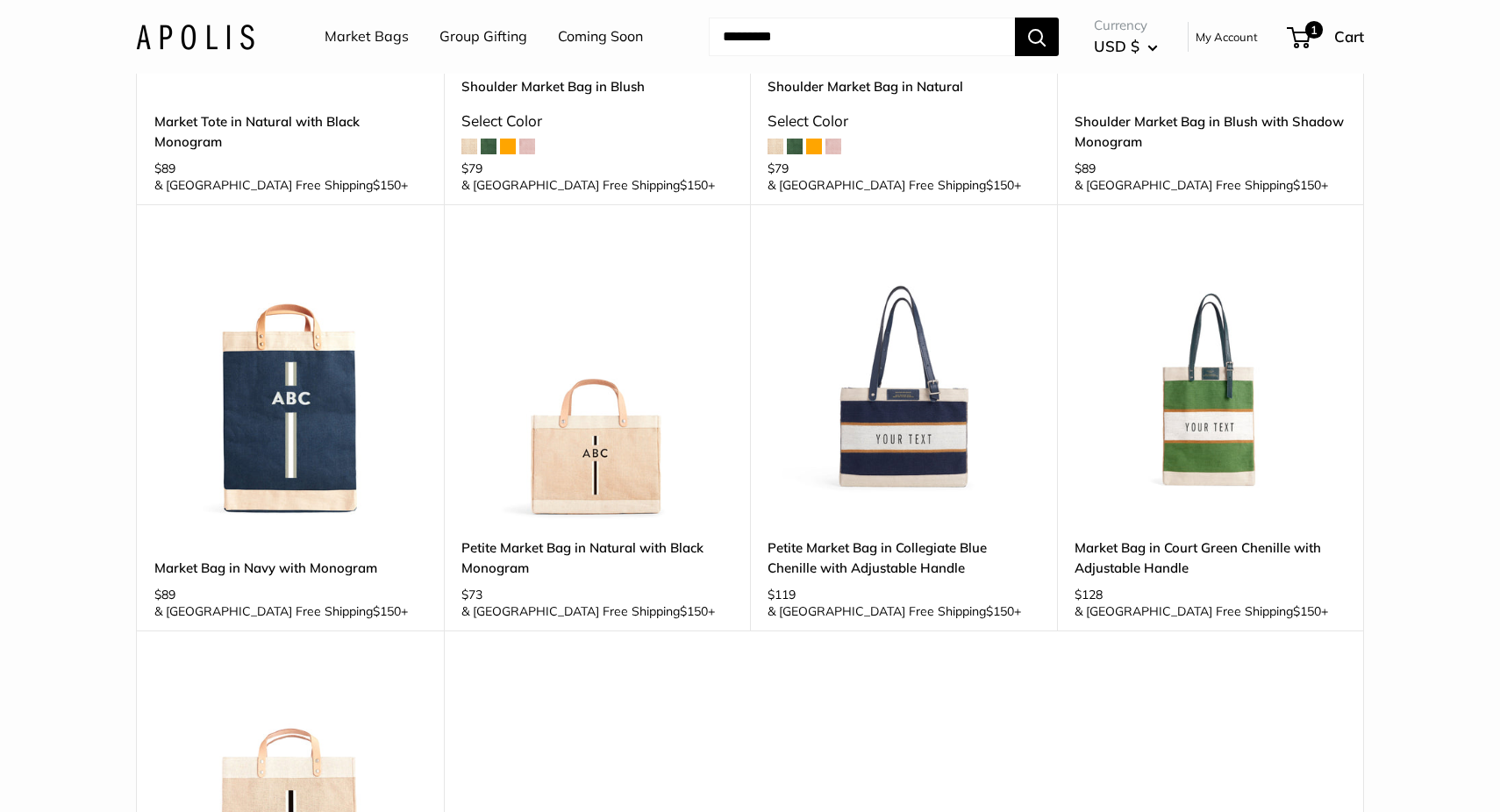
click at [0, 0] on img at bounding box center [0, 0] width 0 height 0
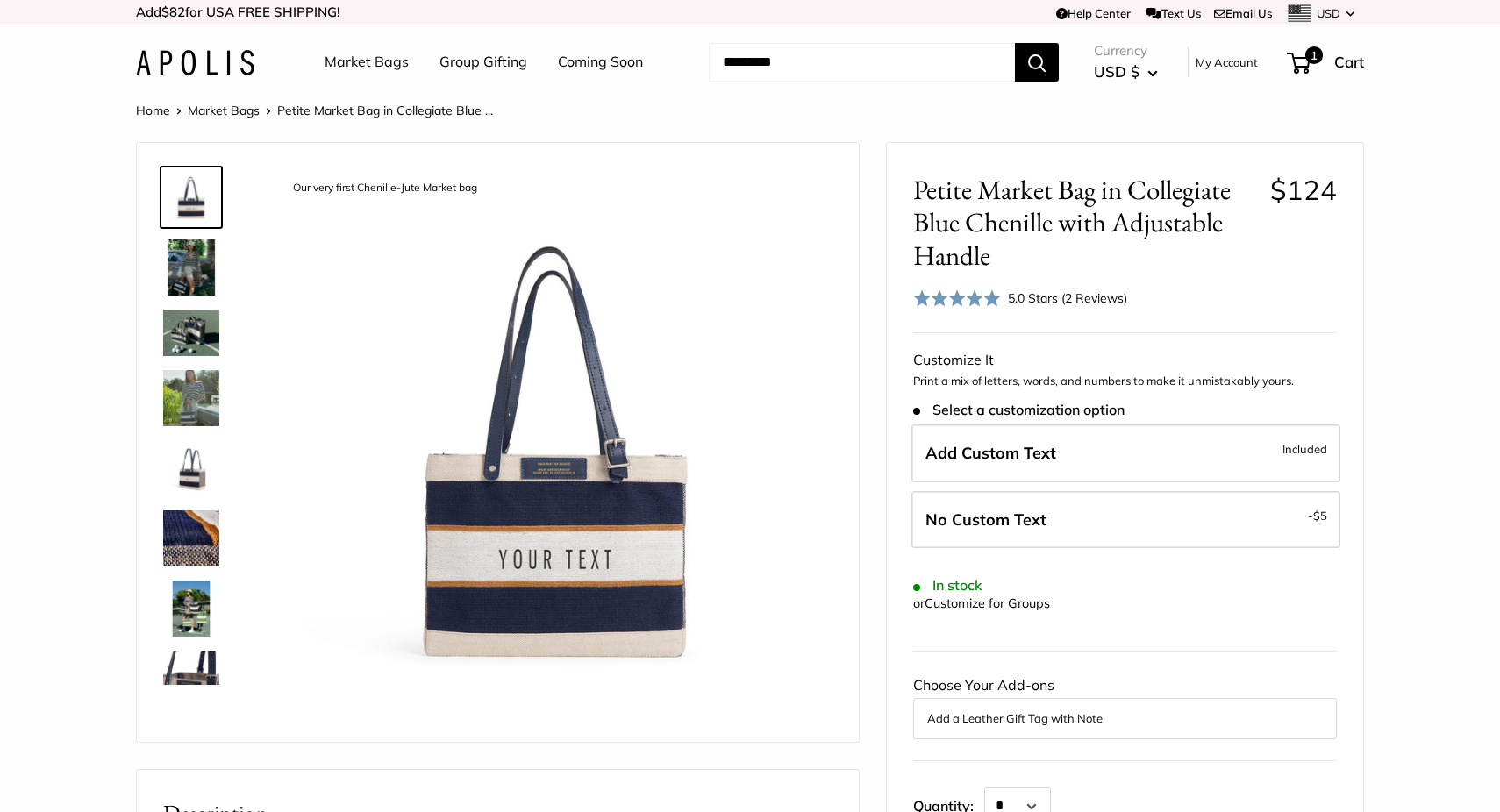
click at [180, 457] on img at bounding box center [191, 468] width 56 height 56
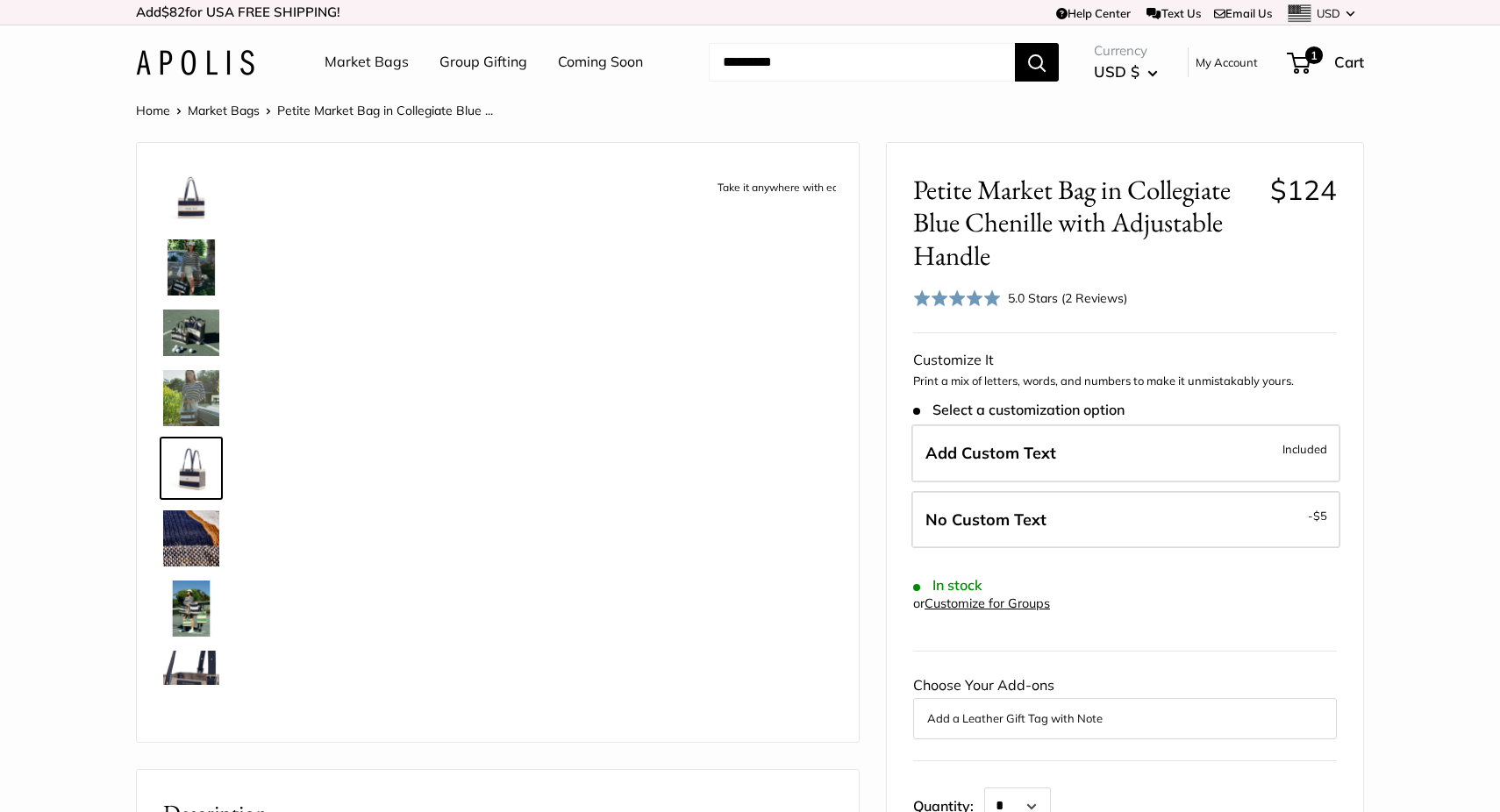
scroll to position [45, 0]
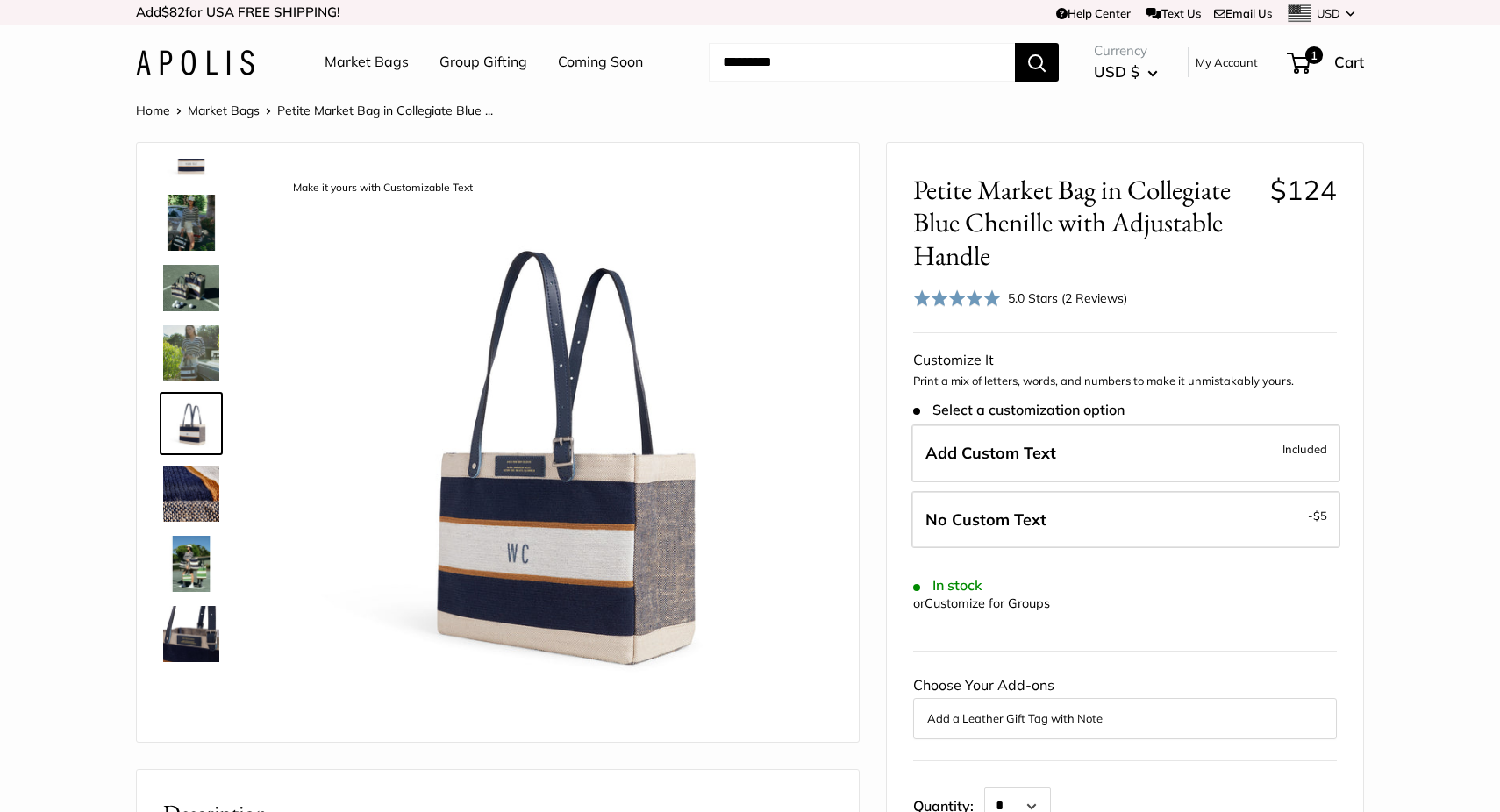
click at [198, 218] on img at bounding box center [191, 222] width 56 height 56
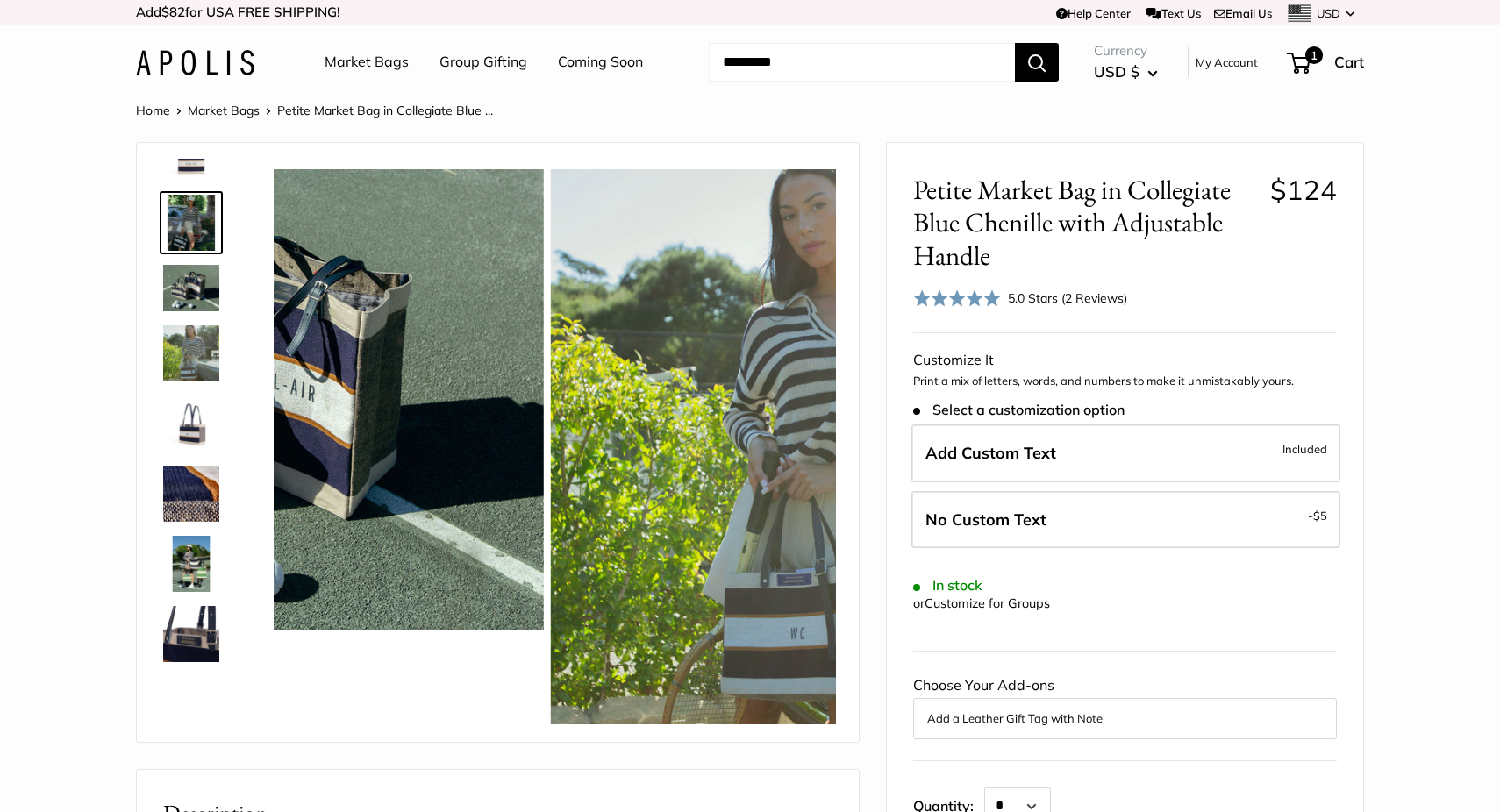
scroll to position [0, 0]
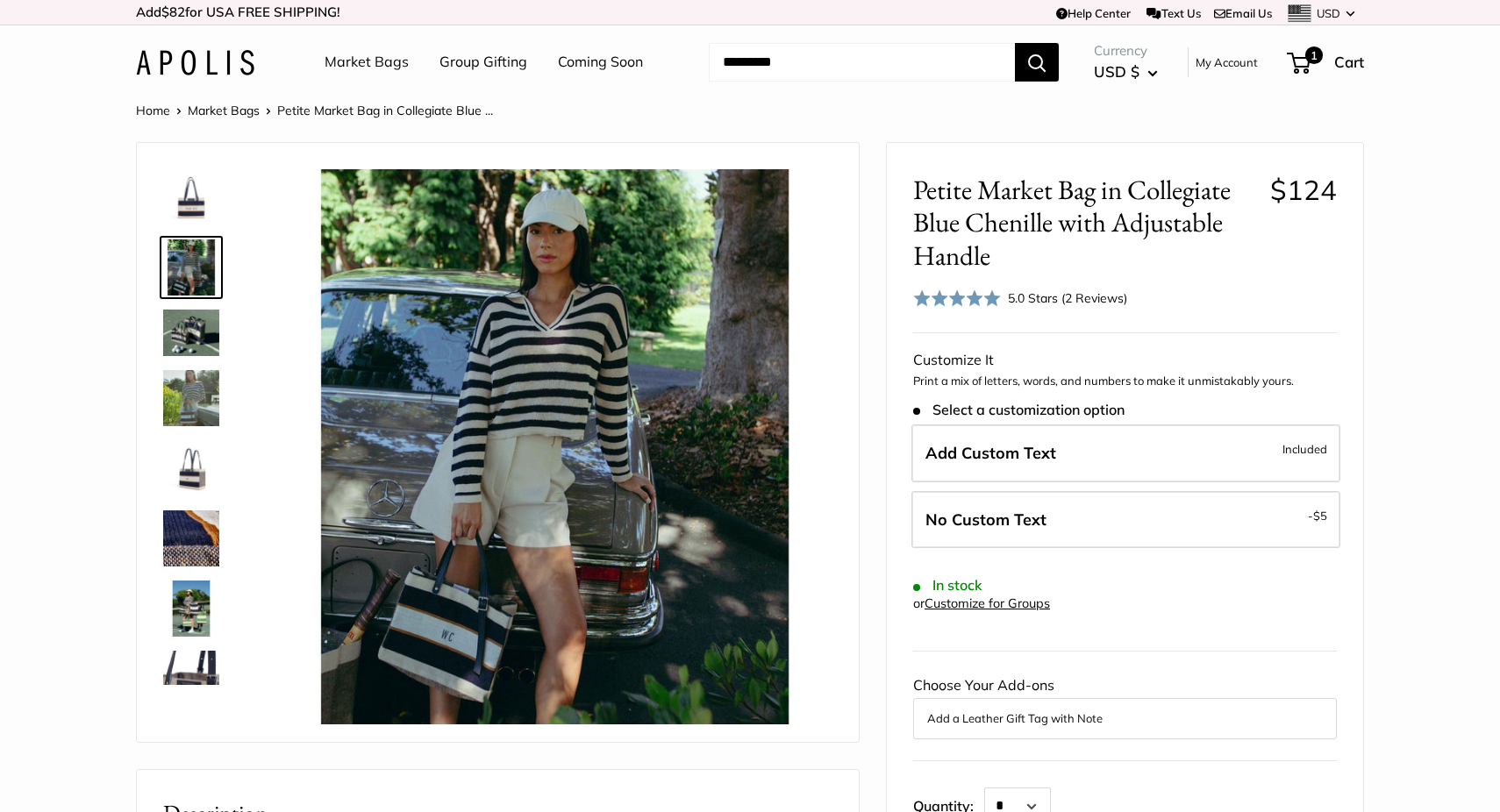
click at [194, 320] on img at bounding box center [191, 332] width 56 height 46
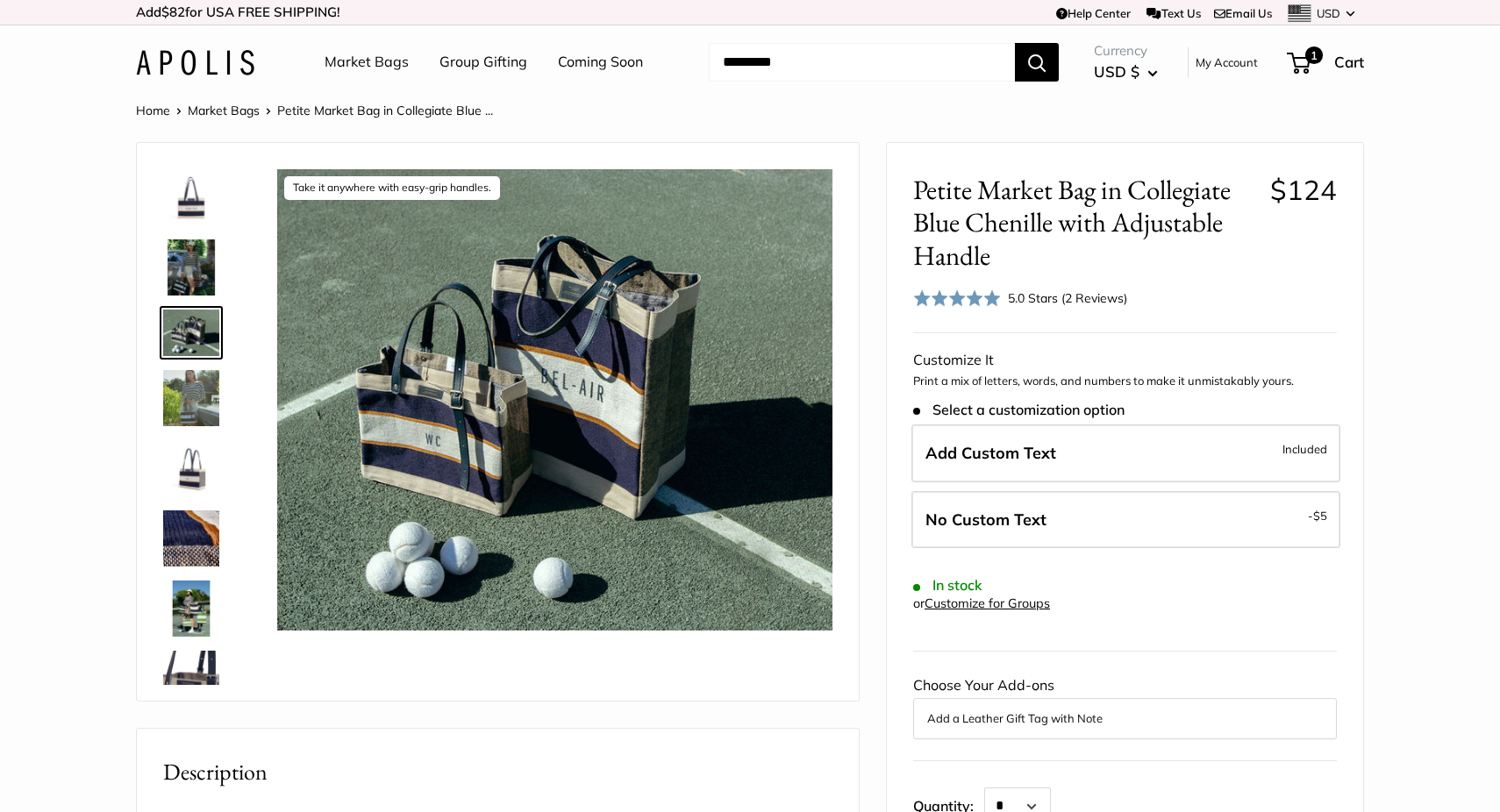
click at [188, 392] on img at bounding box center [191, 398] width 56 height 56
